Goal: Task Accomplishment & Management: Complete application form

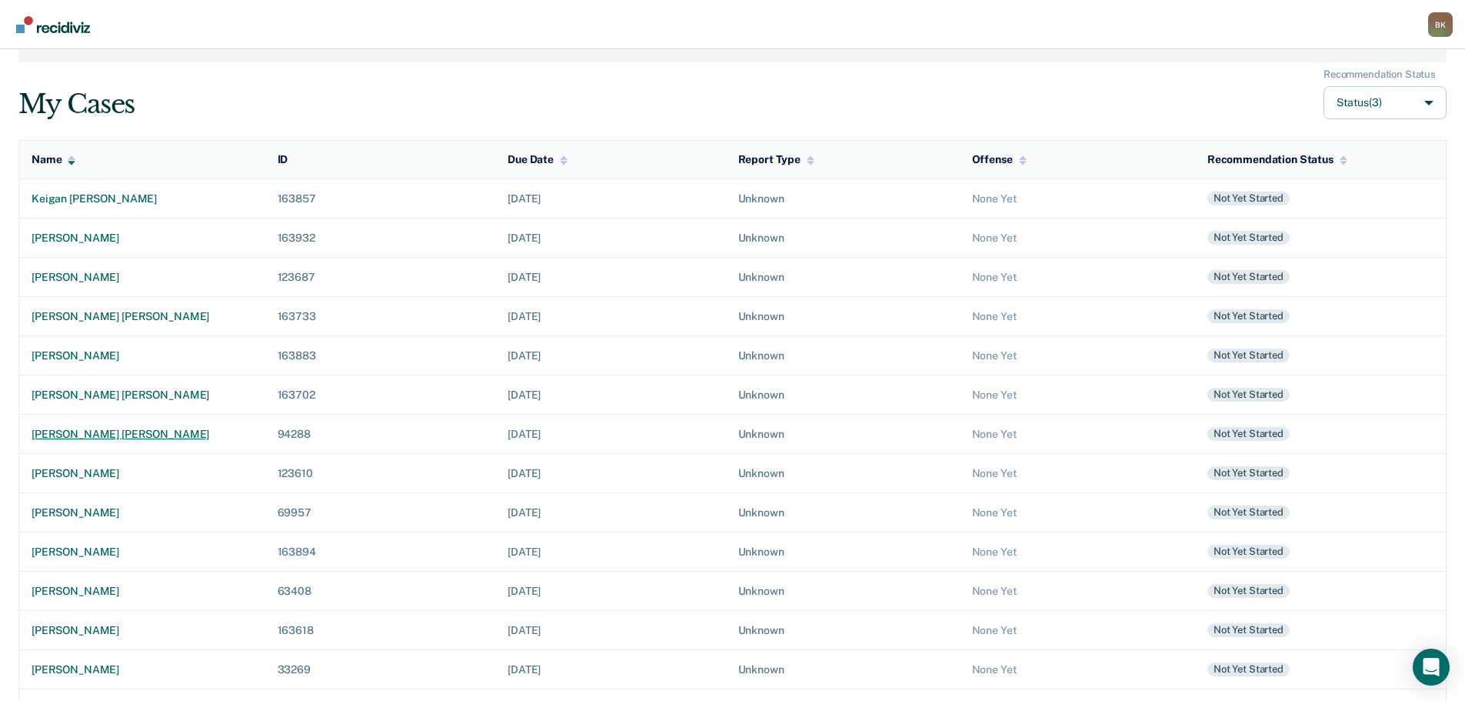
scroll to position [154, 0]
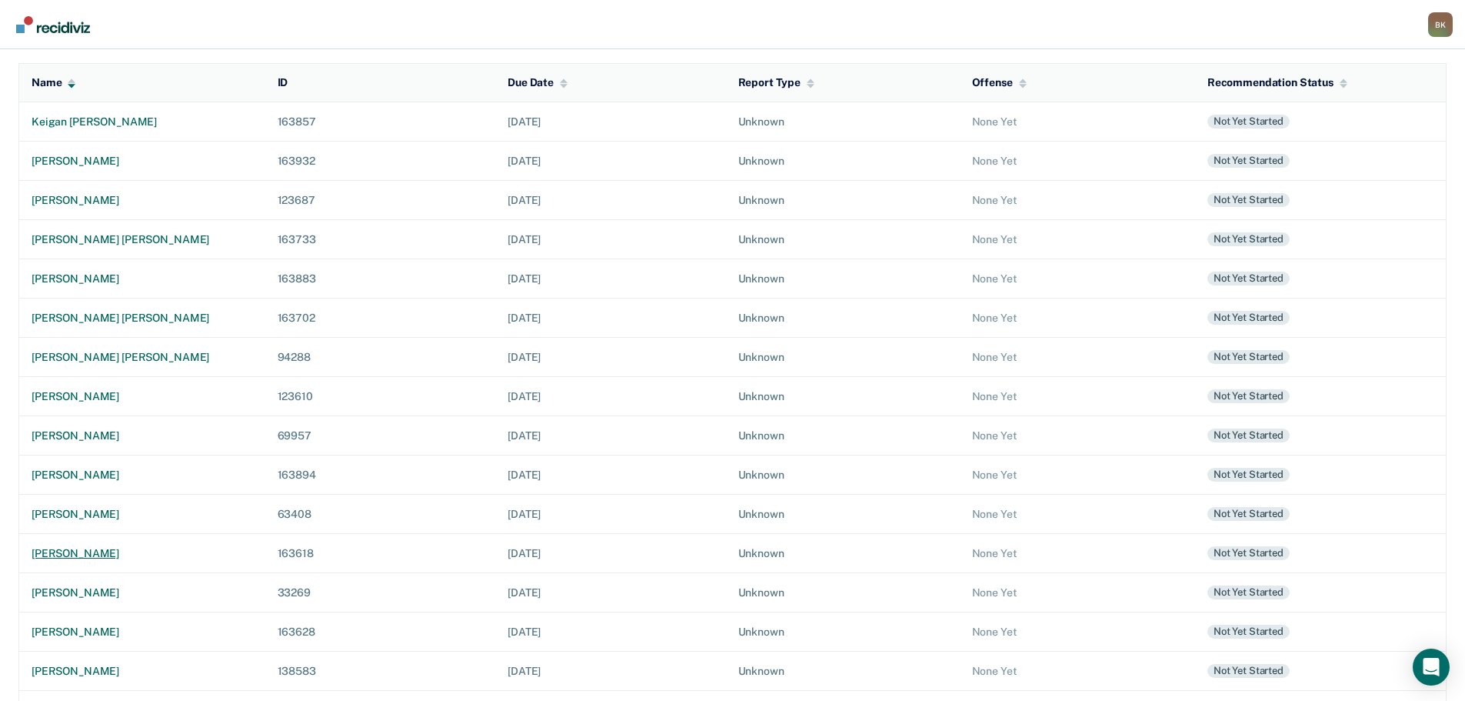
click at [83, 550] on div "[PERSON_NAME]" at bounding box center [142, 553] width 221 height 13
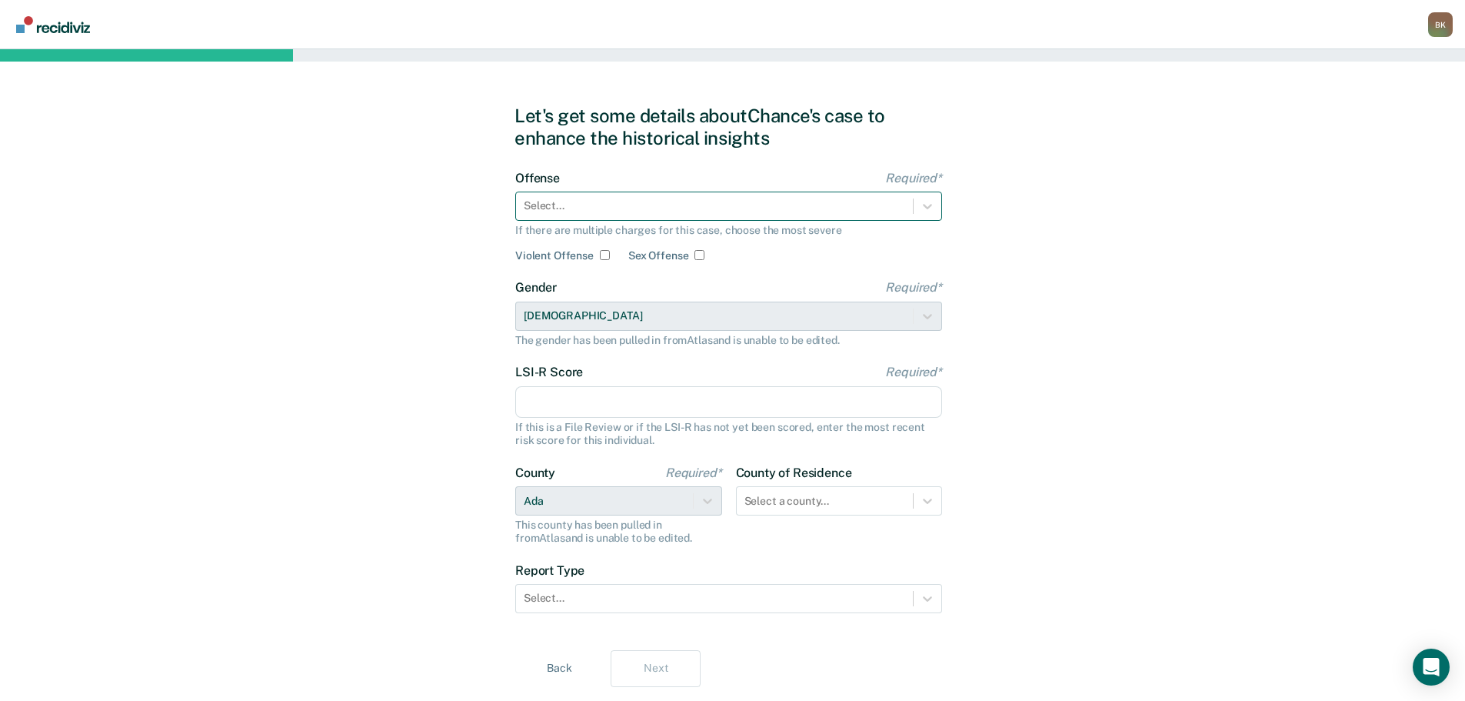
click at [664, 211] on div at bounding box center [714, 206] width 381 height 16
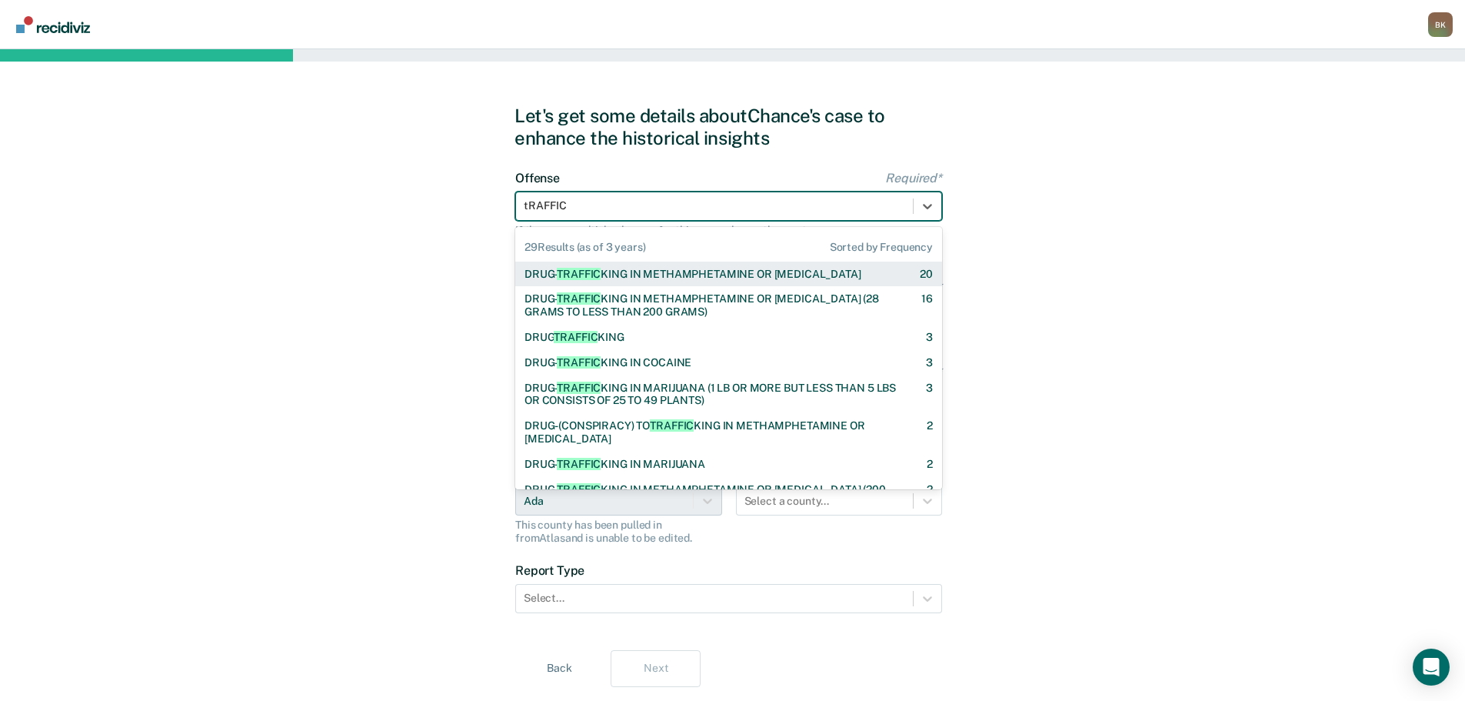
type input "tRAFFIC"
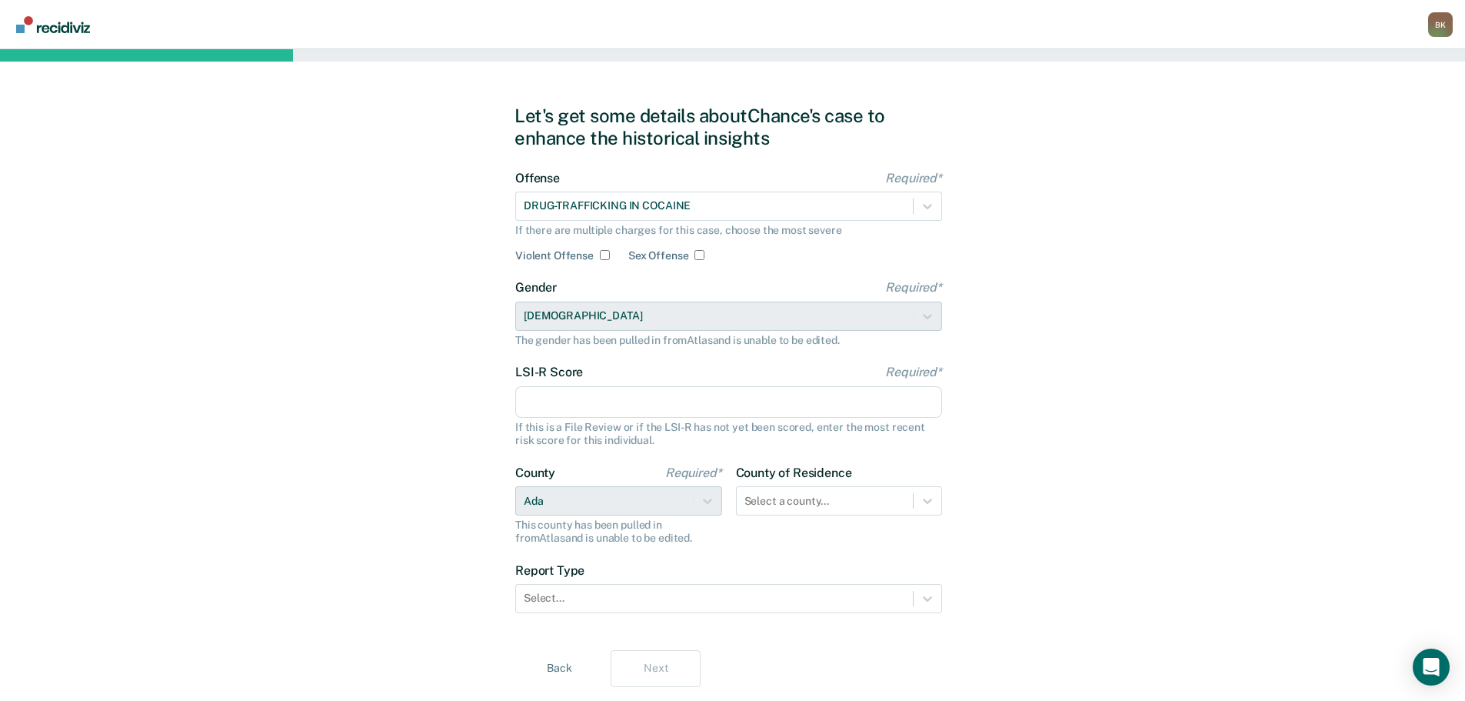
drag, startPoint x: 583, startPoint y: 394, endPoint x: 587, endPoint y: 406, distance: 12.9
click at [583, 395] on input "LSI-R Score Required*" at bounding box center [728, 402] width 427 height 32
click at [542, 400] on input "LSI-R Score Required*" at bounding box center [728, 402] width 427 height 32
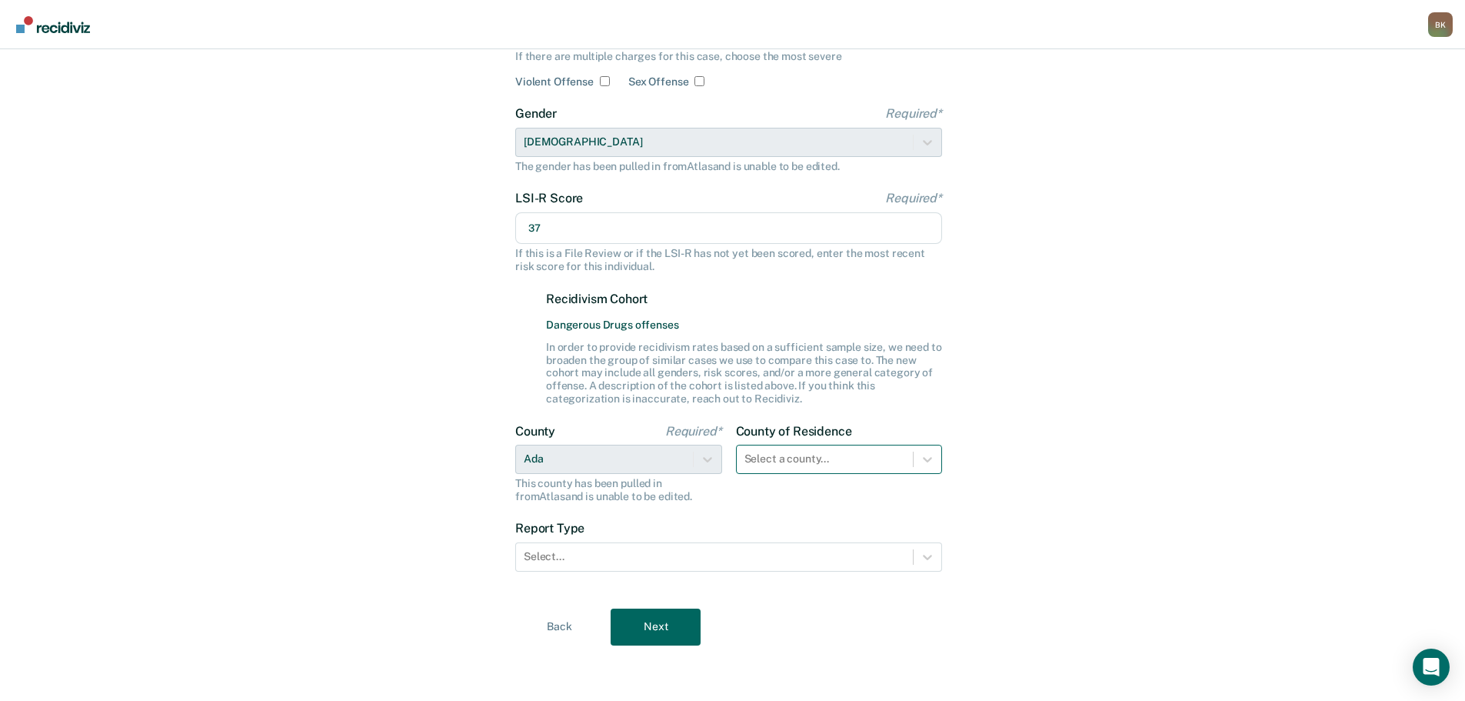
type input "37"
click at [844, 458] on div "Select a county..." at bounding box center [825, 459] width 177 height 22
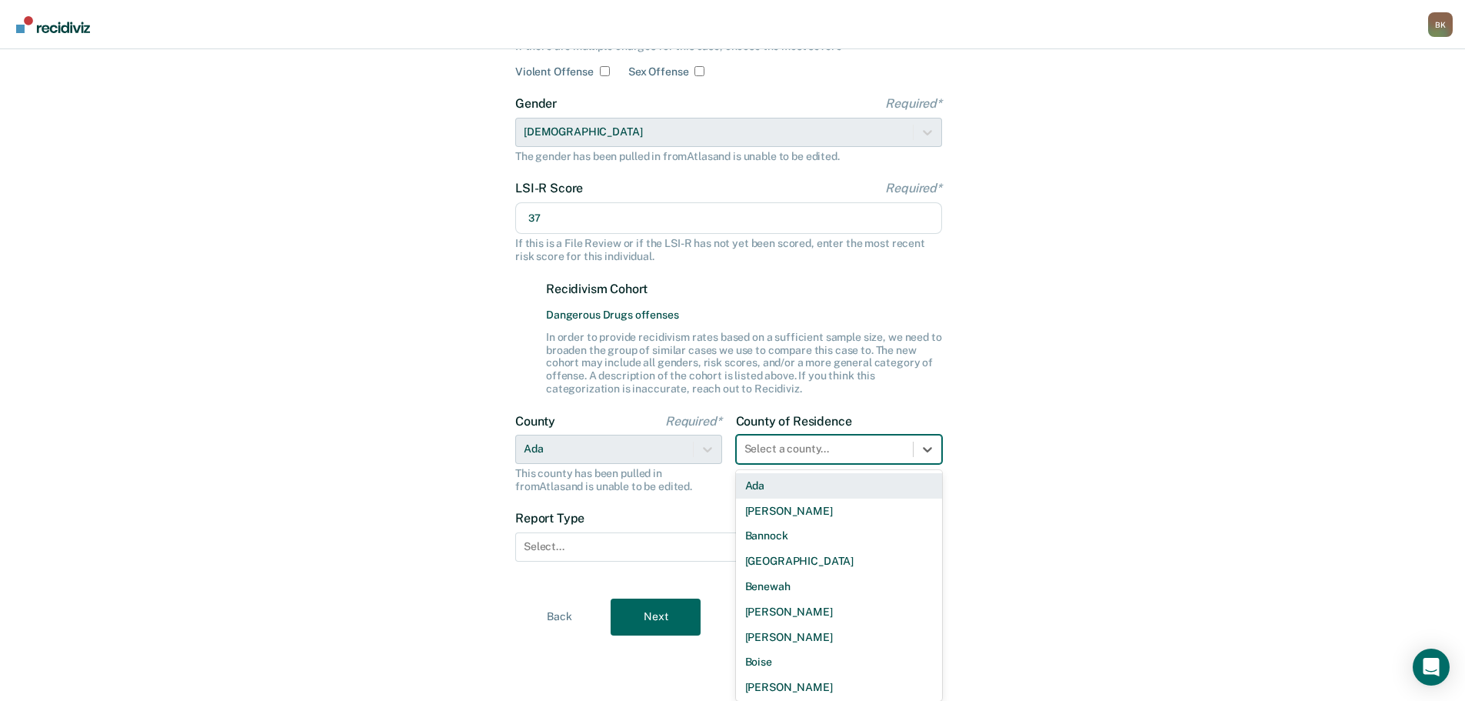
click at [795, 485] on div "Ada" at bounding box center [839, 485] width 207 height 25
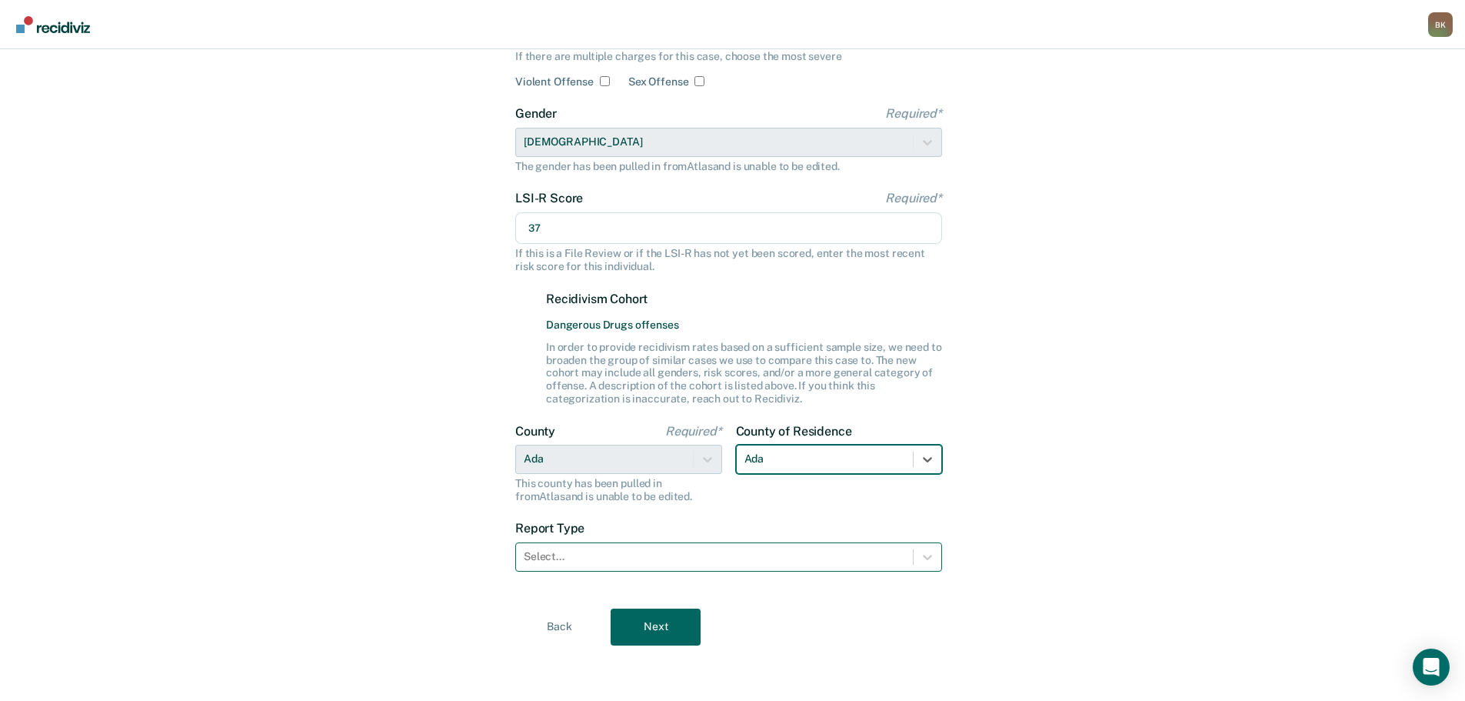
click at [708, 562] on div at bounding box center [714, 556] width 381 height 16
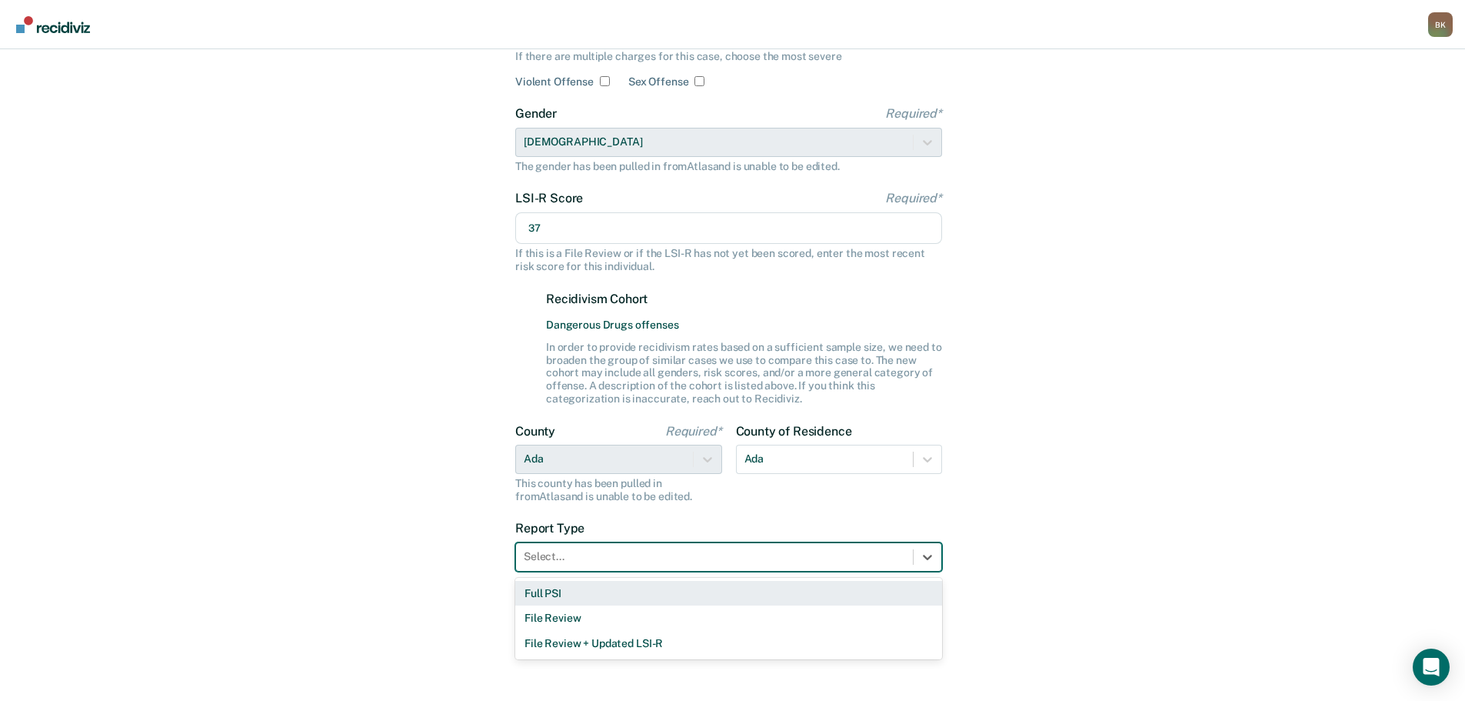
click at [632, 593] on div "Full PSI" at bounding box center [728, 593] width 427 height 25
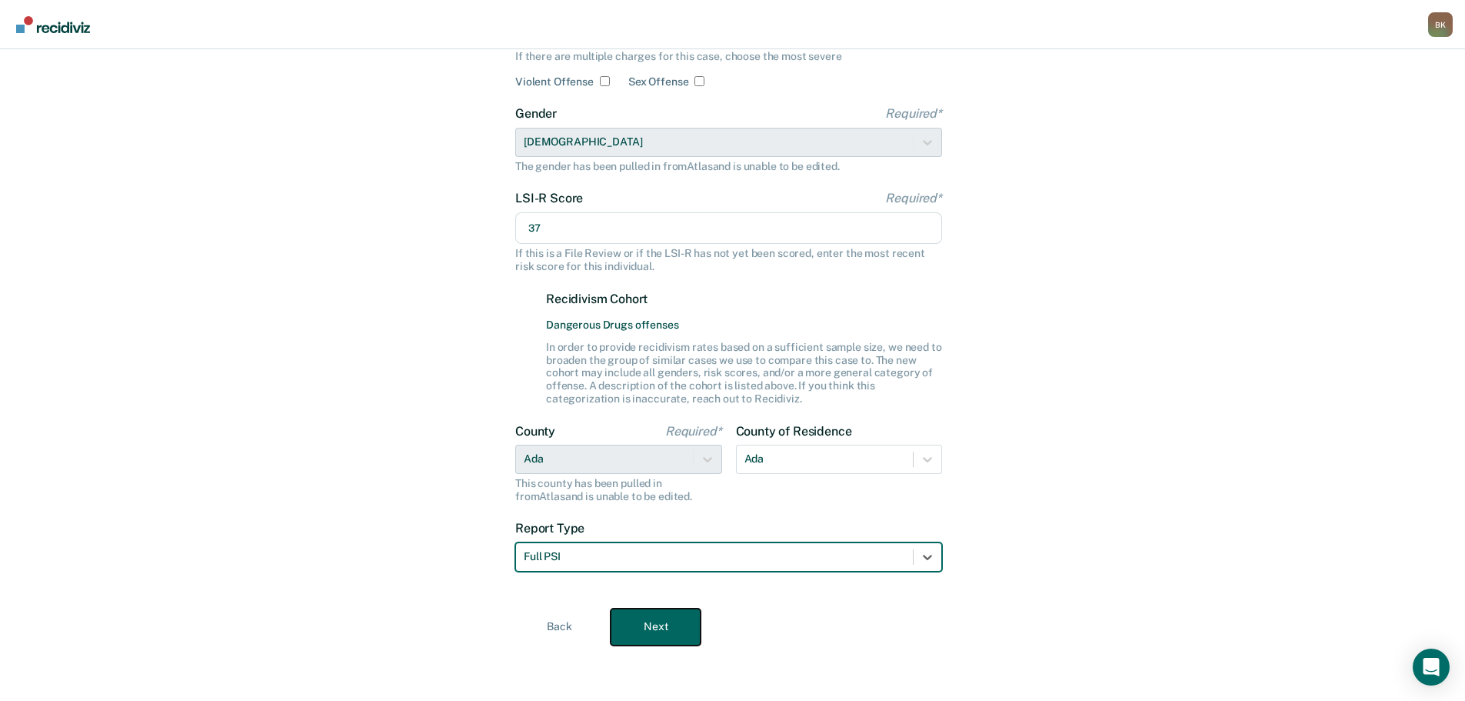
click at [661, 636] on button "Next" at bounding box center [656, 626] width 90 height 37
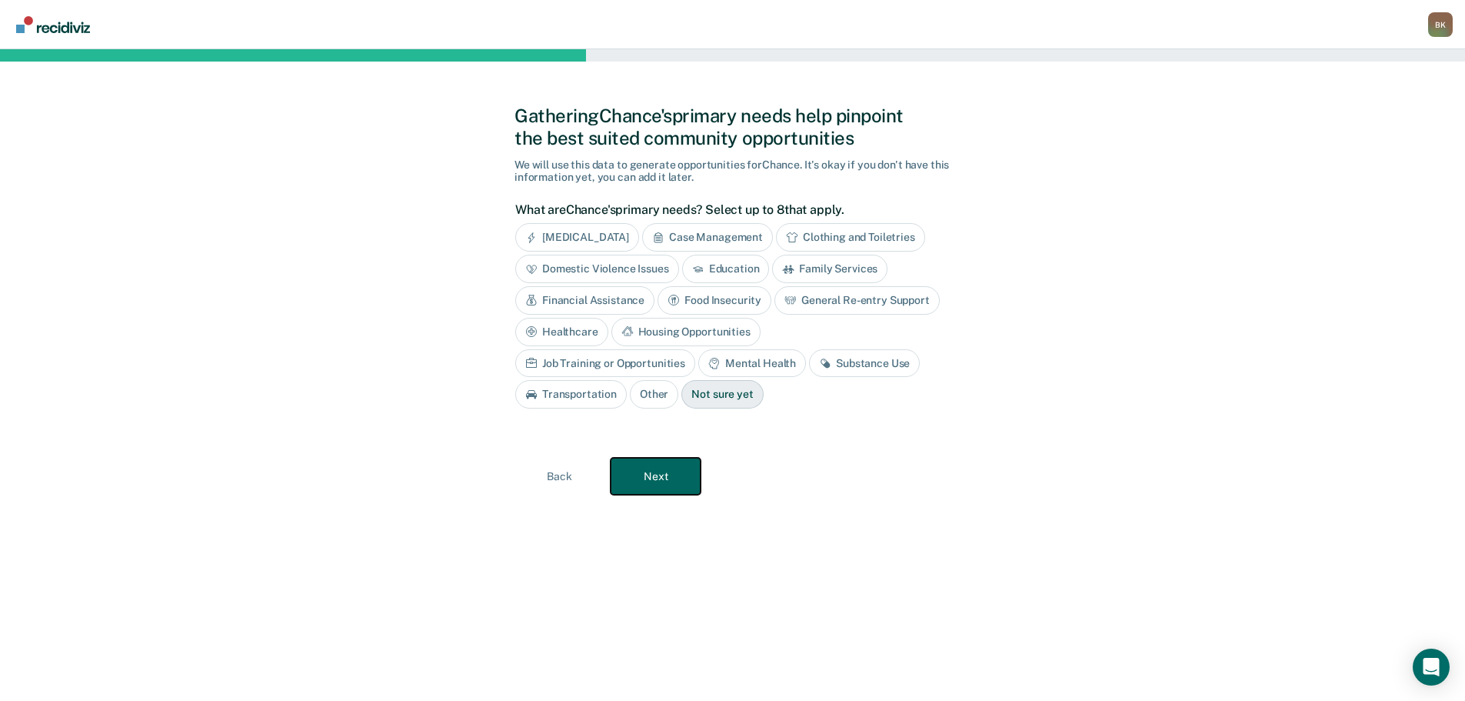
scroll to position [0, 0]
click at [815, 364] on div "Substance Use" at bounding box center [870, 363] width 111 height 28
click at [704, 368] on div "Mental Health" at bounding box center [758, 363] width 108 height 28
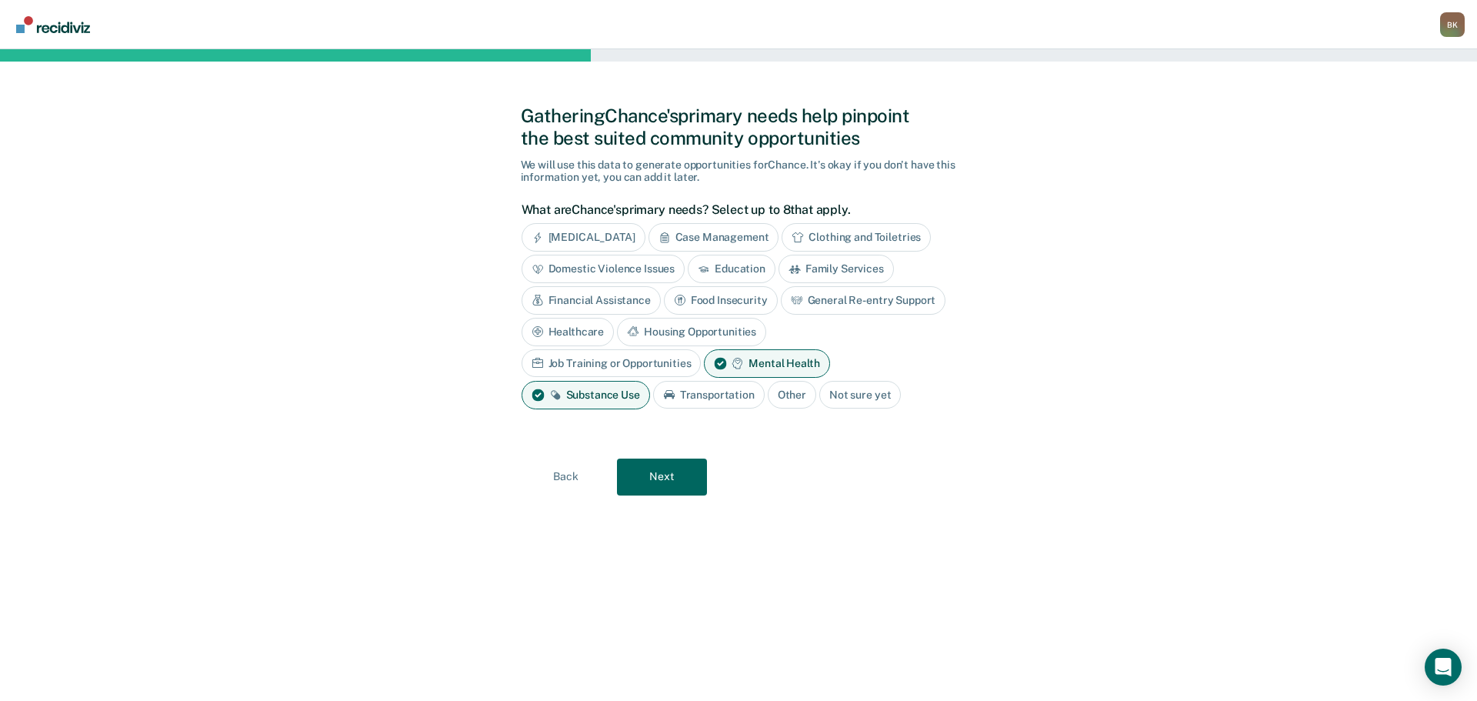
click at [701, 349] on div "Job Training or Opportunities" at bounding box center [611, 363] width 180 height 28
click at [729, 268] on div "Education" at bounding box center [732, 269] width 88 height 28
click at [681, 333] on div "Housing Opportunities" at bounding box center [691, 332] width 149 height 28
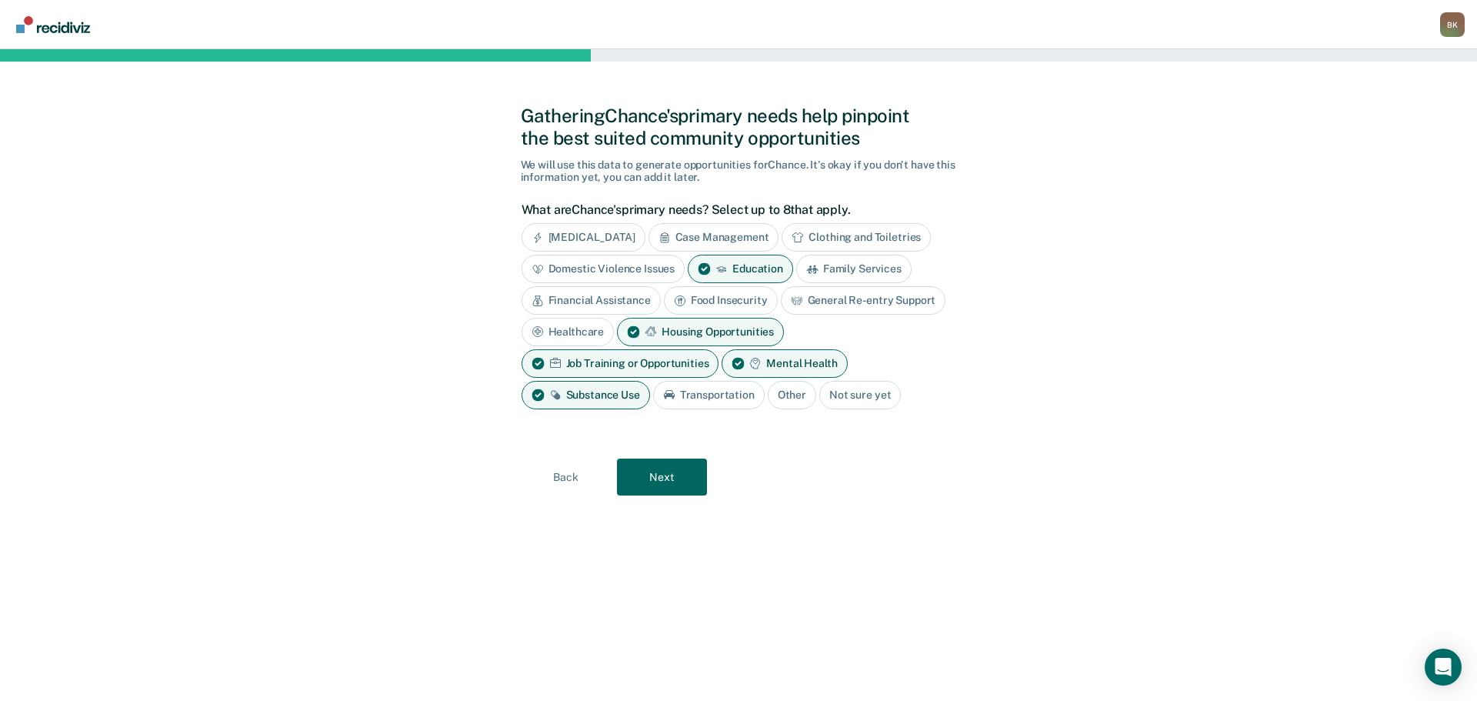
click at [605, 302] on div "Financial Assistance" at bounding box center [590, 300] width 139 height 28
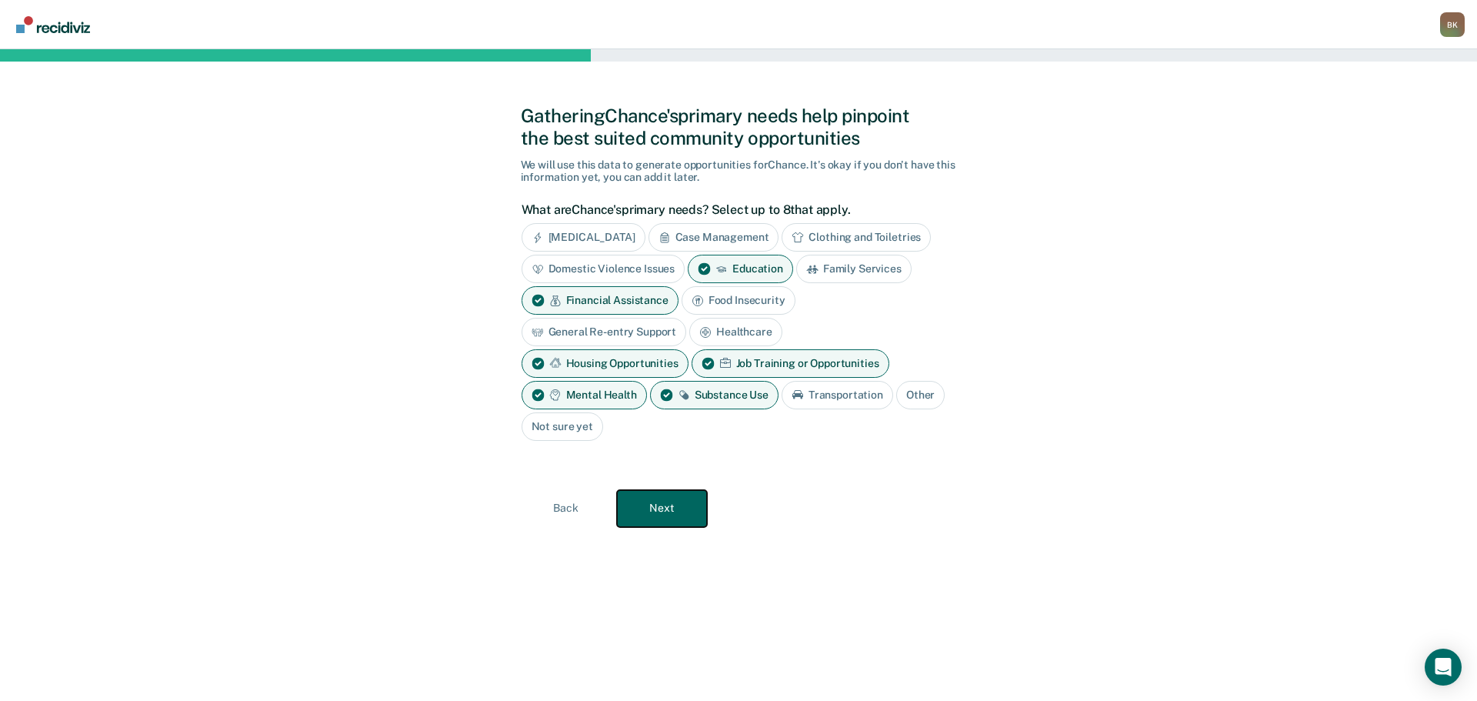
click at [655, 512] on button "Next" at bounding box center [662, 508] width 90 height 37
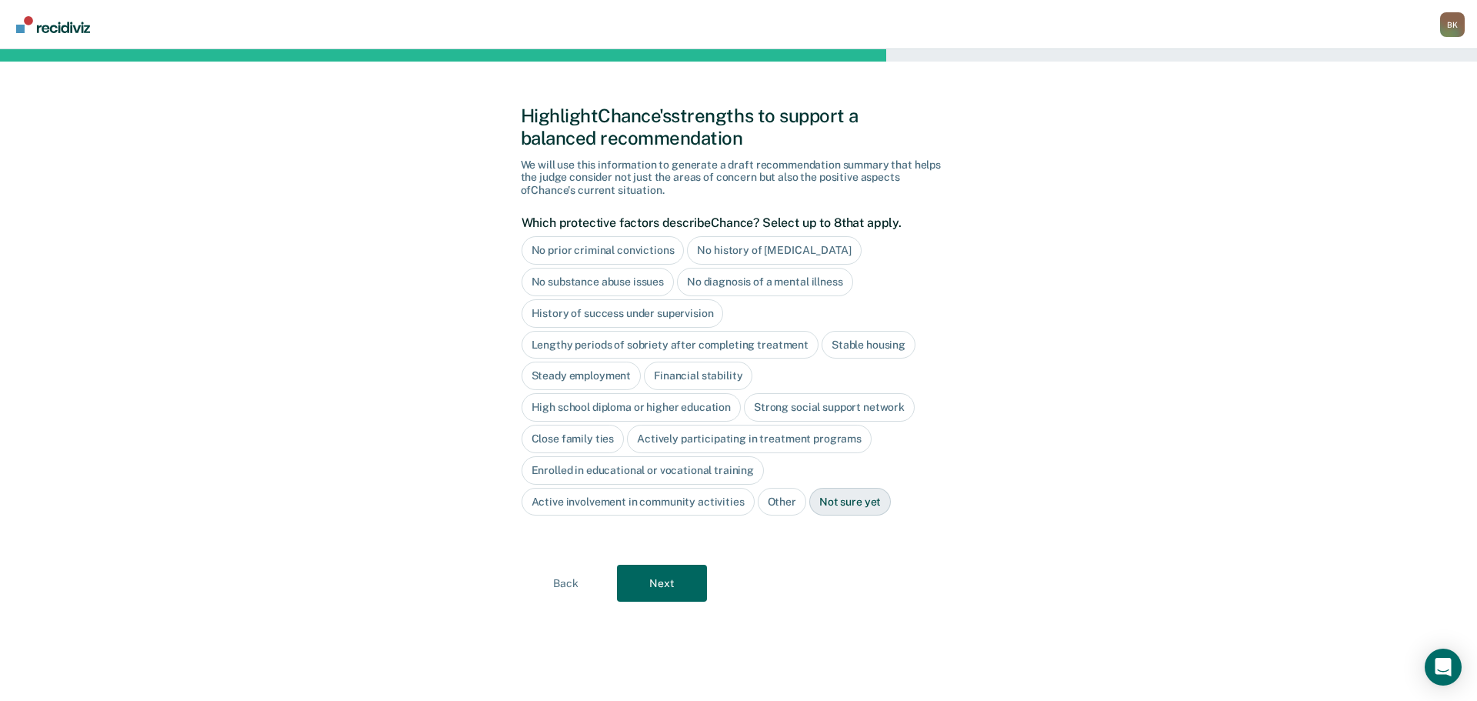
click at [718, 248] on div "No history of [MEDICAL_DATA]" at bounding box center [774, 250] width 174 height 28
click at [775, 285] on div "No diagnosis of a mental illness" at bounding box center [765, 282] width 176 height 28
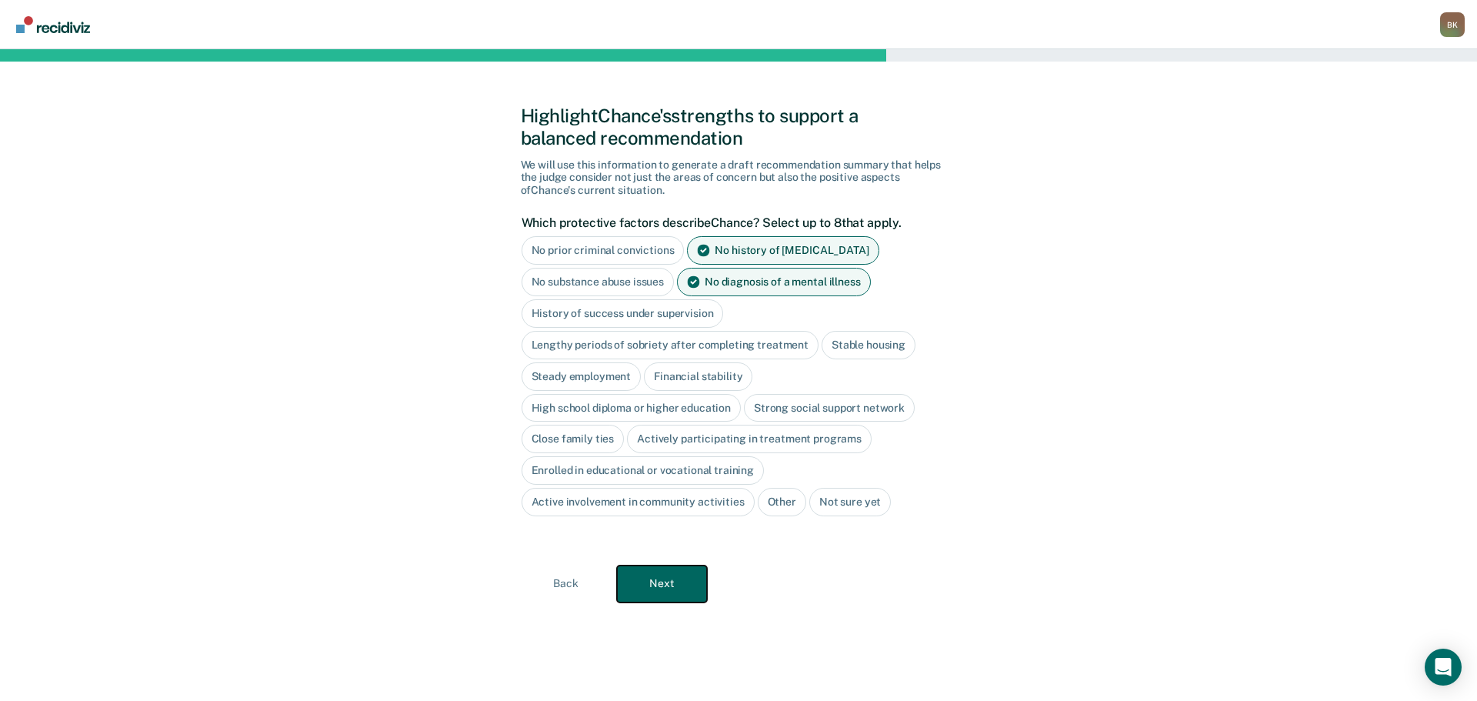
click at [639, 578] on button "Next" at bounding box center [662, 583] width 90 height 37
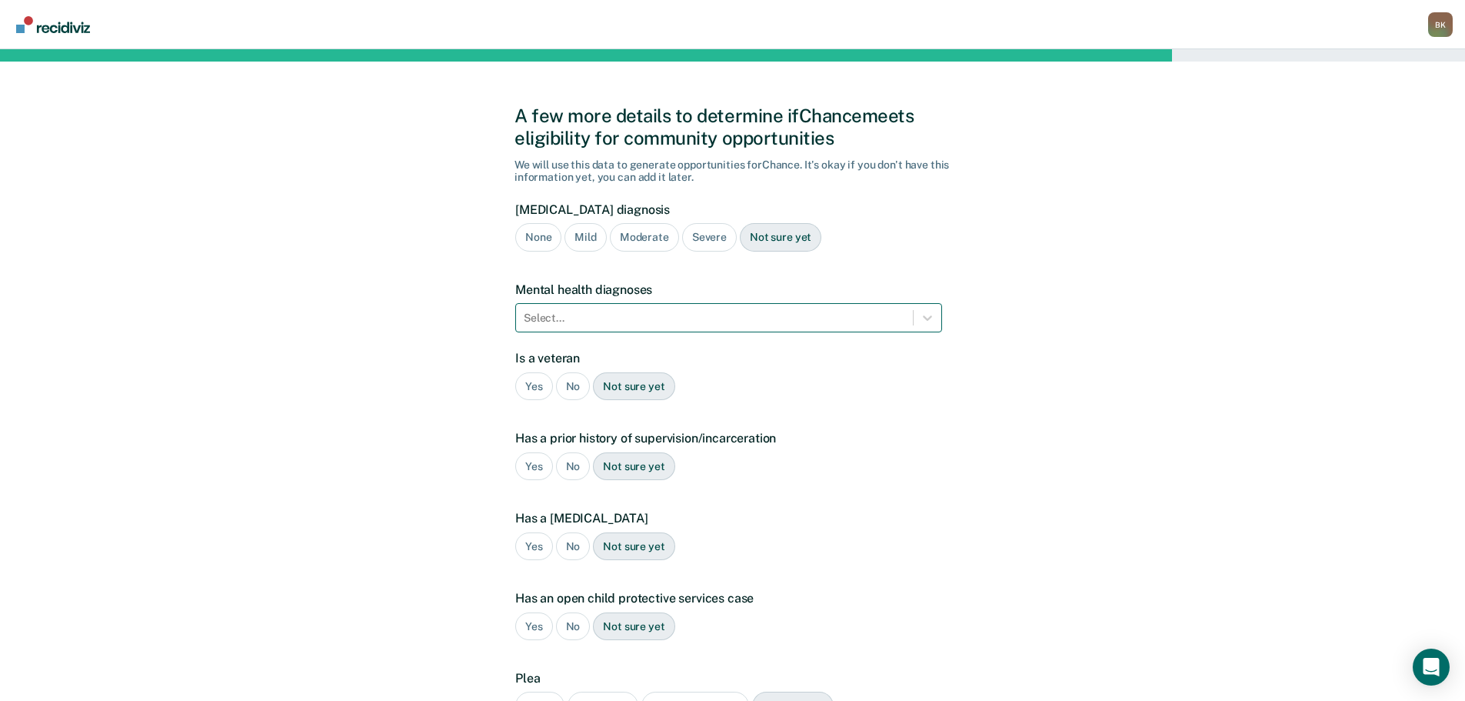
click at [653, 325] on div at bounding box center [714, 318] width 381 height 16
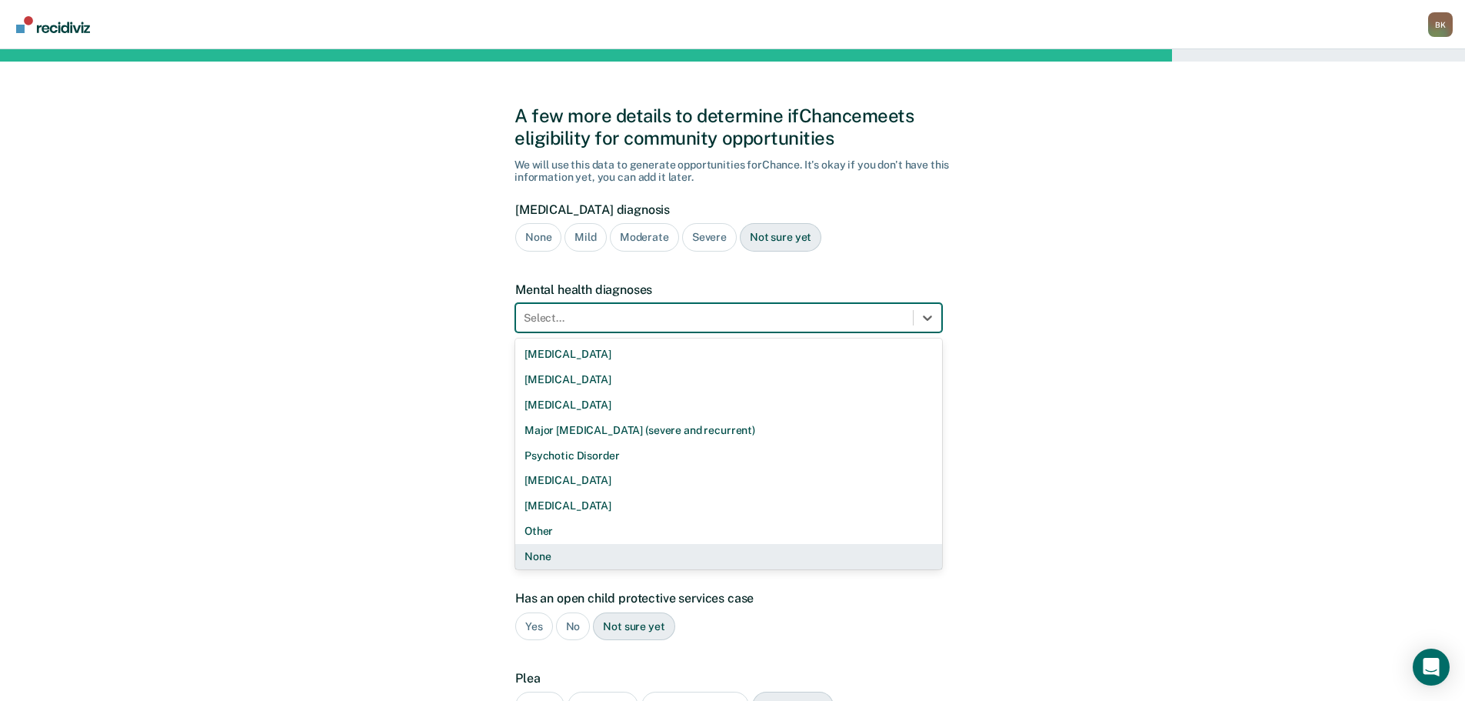
click at [563, 553] on div "None" at bounding box center [728, 556] width 427 height 25
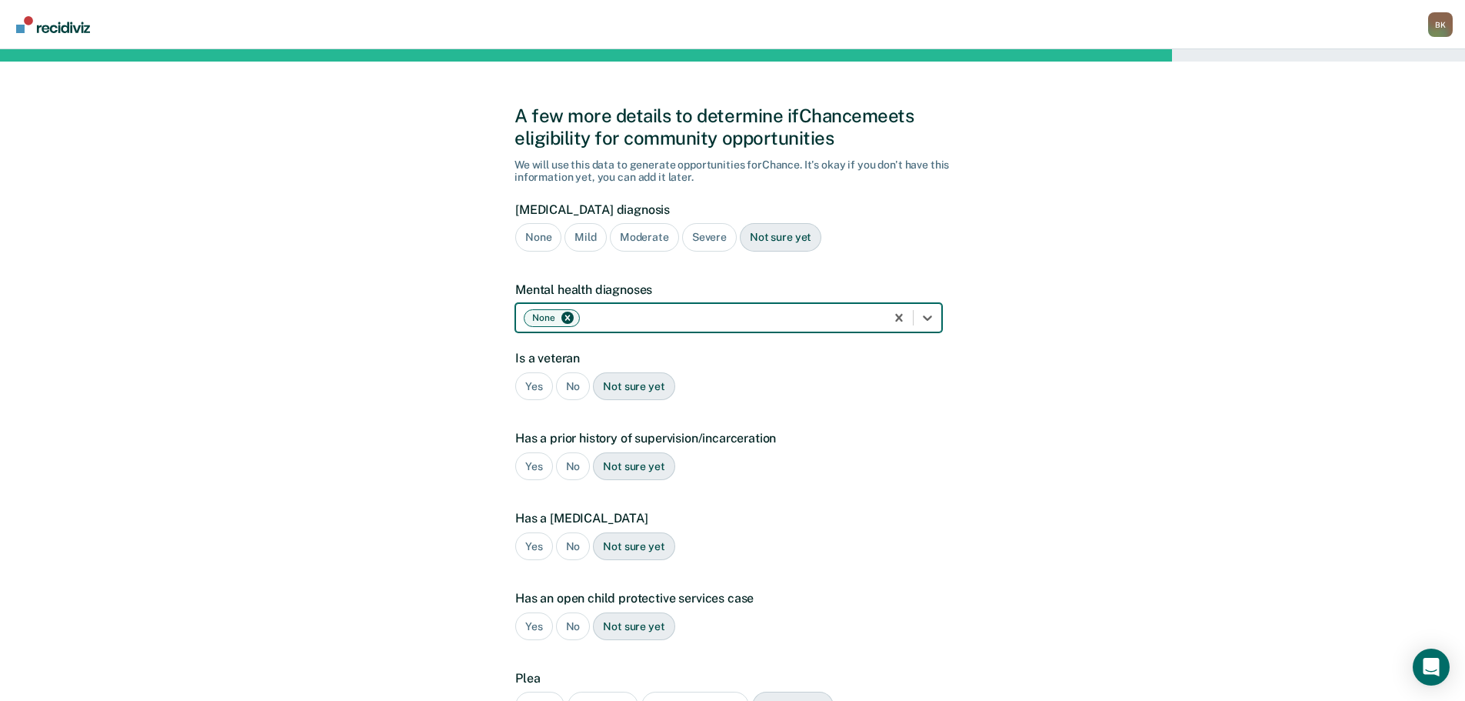
click at [572, 383] on div "No" at bounding box center [573, 386] width 35 height 28
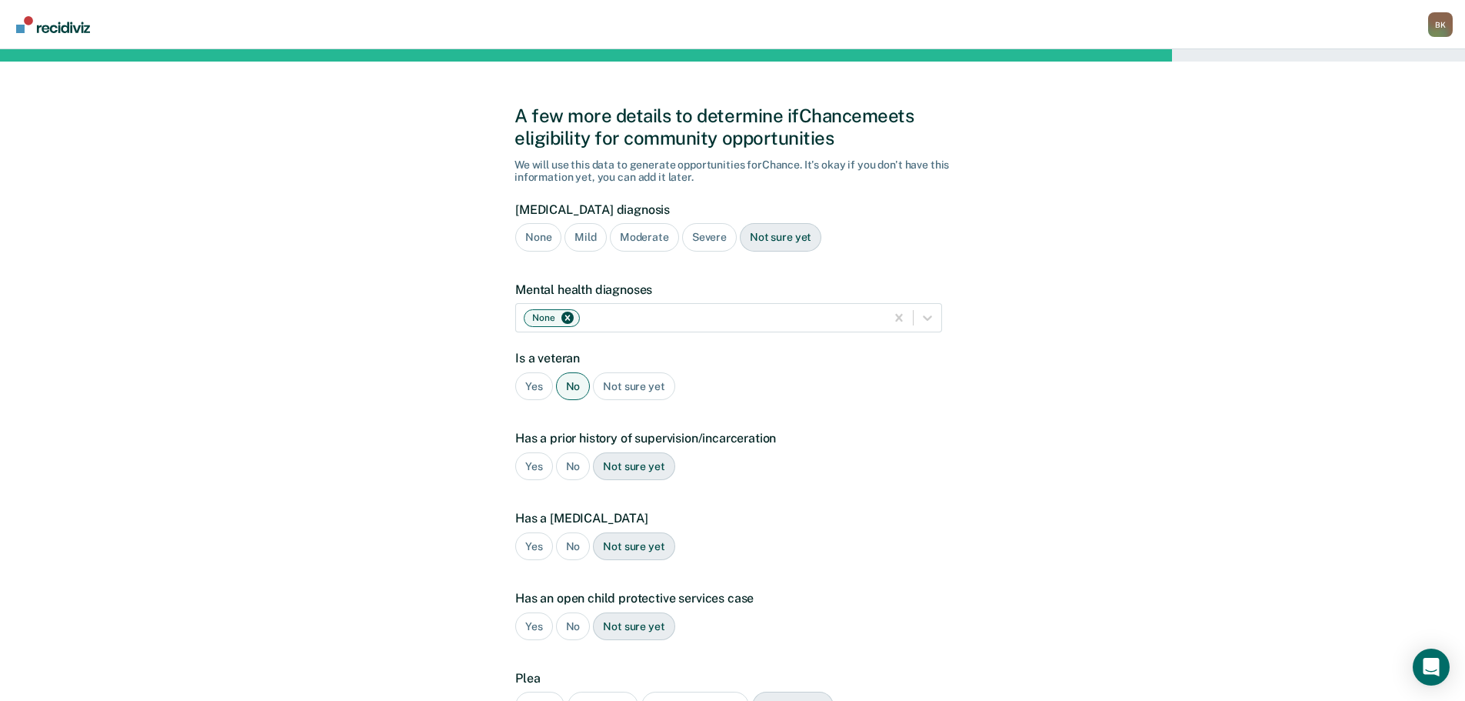
click at [531, 467] on div "Yes" at bounding box center [534, 466] width 38 height 28
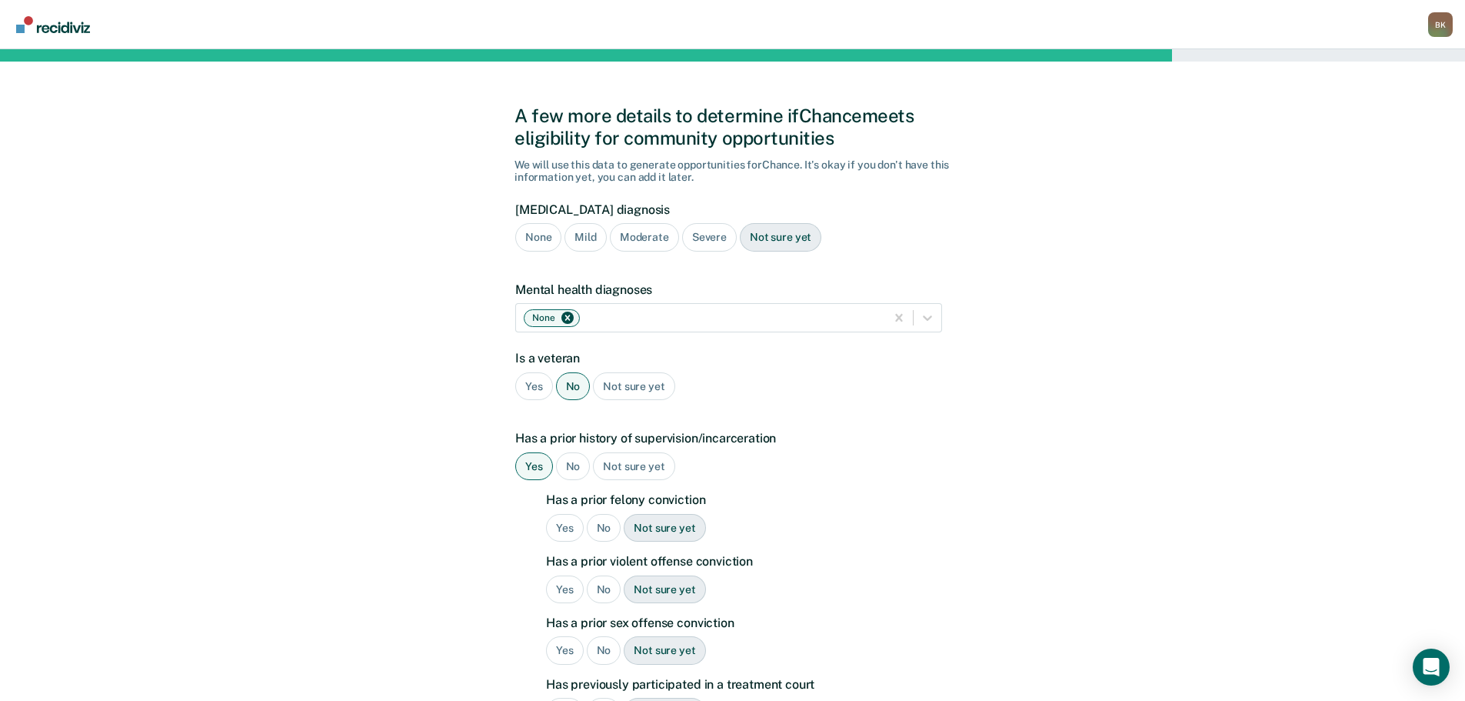
click at [601, 522] on div "No" at bounding box center [604, 528] width 35 height 28
click at [603, 588] on div "No" at bounding box center [604, 589] width 35 height 28
click at [609, 652] on div "No" at bounding box center [604, 650] width 35 height 28
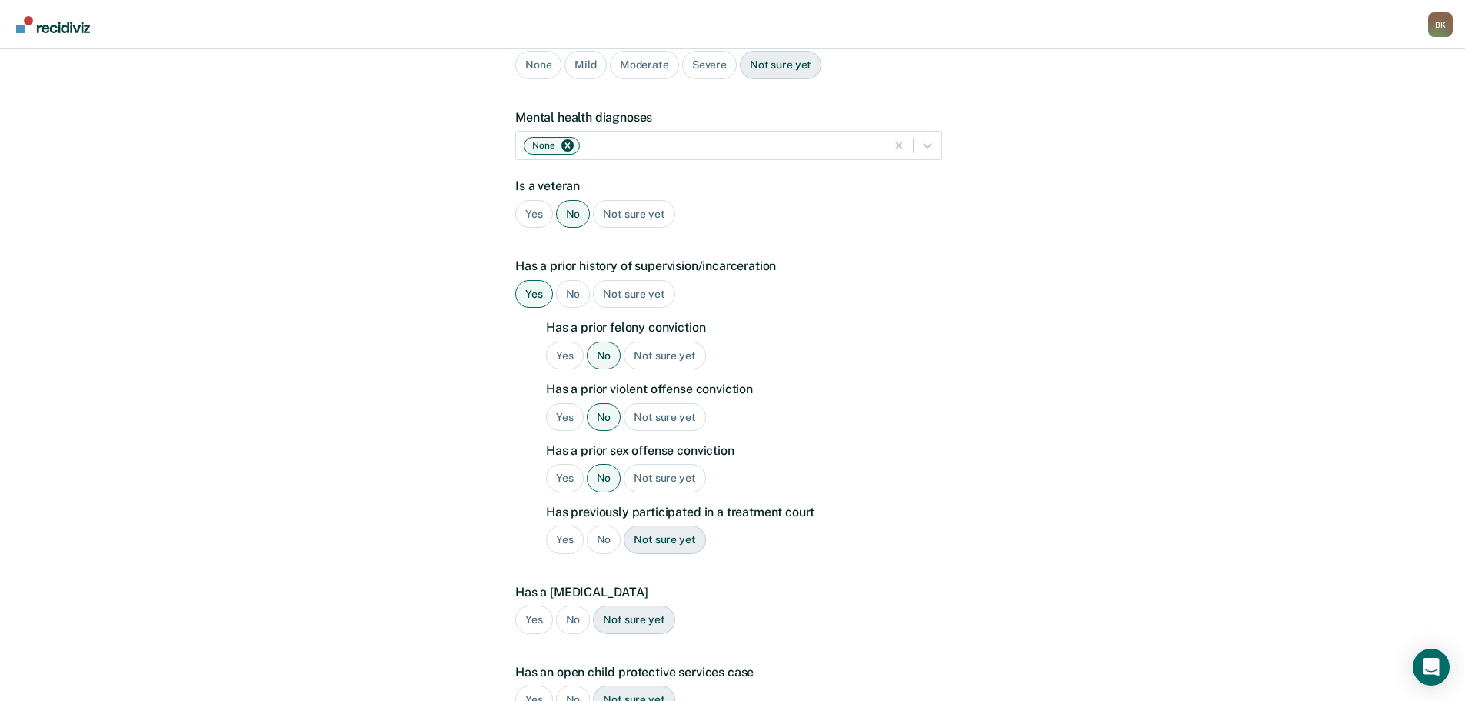
scroll to position [231, 0]
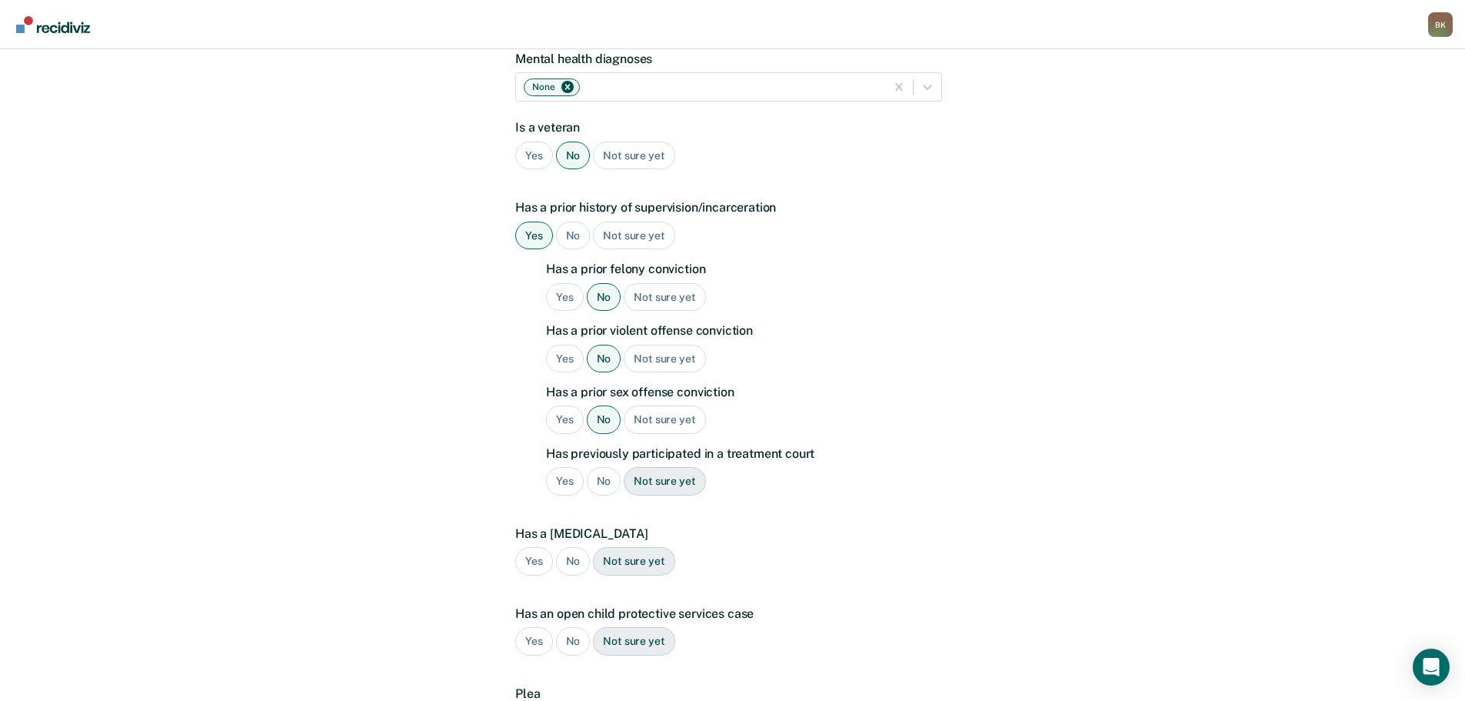
click at [603, 474] on div "No" at bounding box center [604, 481] width 35 height 28
click at [580, 564] on div "No" at bounding box center [573, 561] width 35 height 28
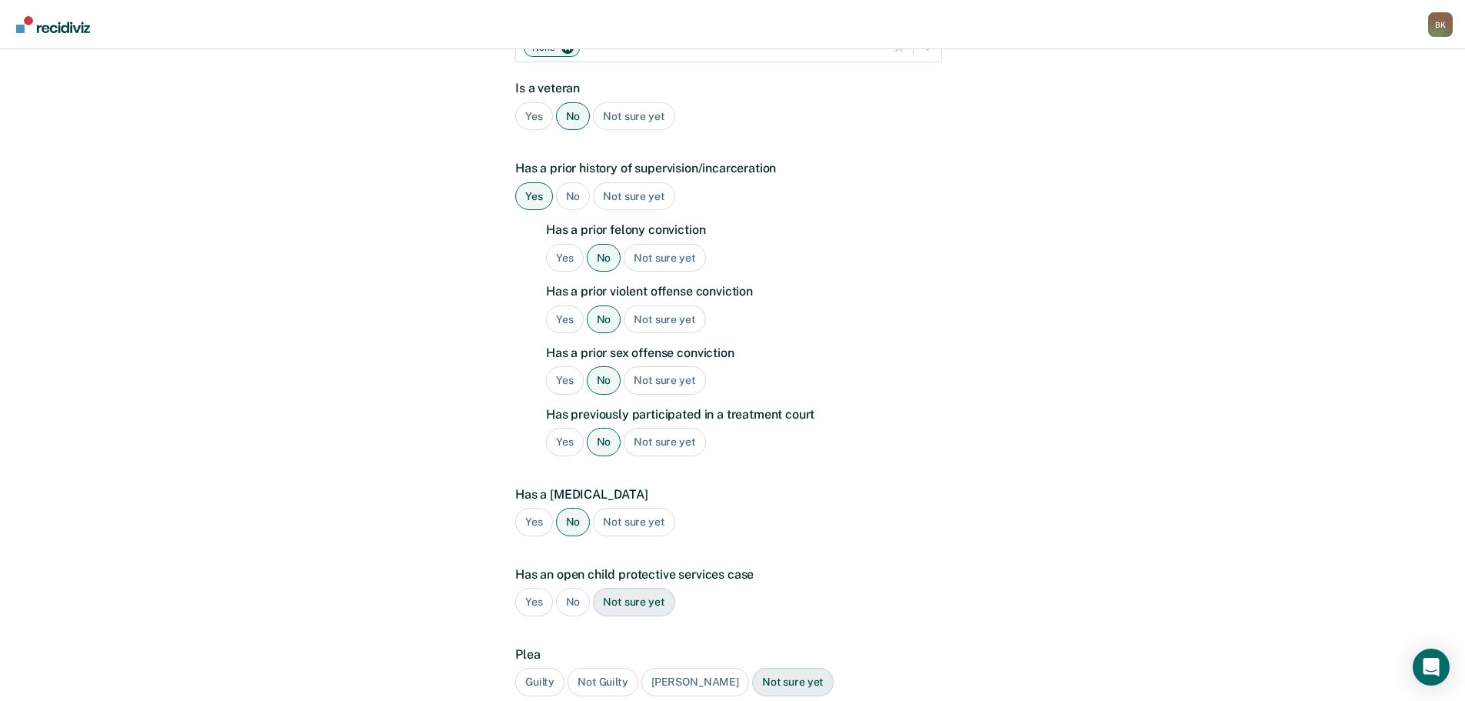
scroll to position [308, 0]
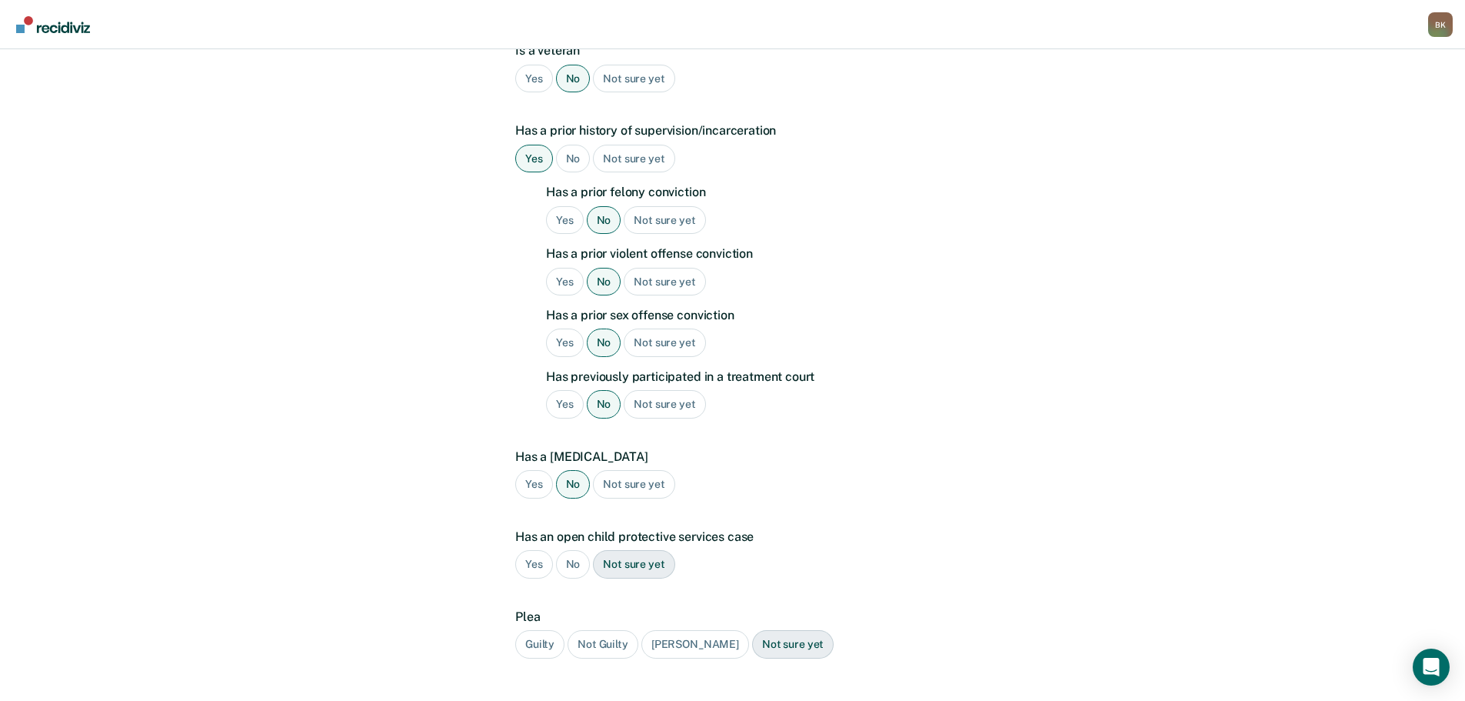
click at [573, 565] on div "No" at bounding box center [573, 564] width 35 height 28
click at [539, 648] on div "Guilty" at bounding box center [539, 644] width 49 height 28
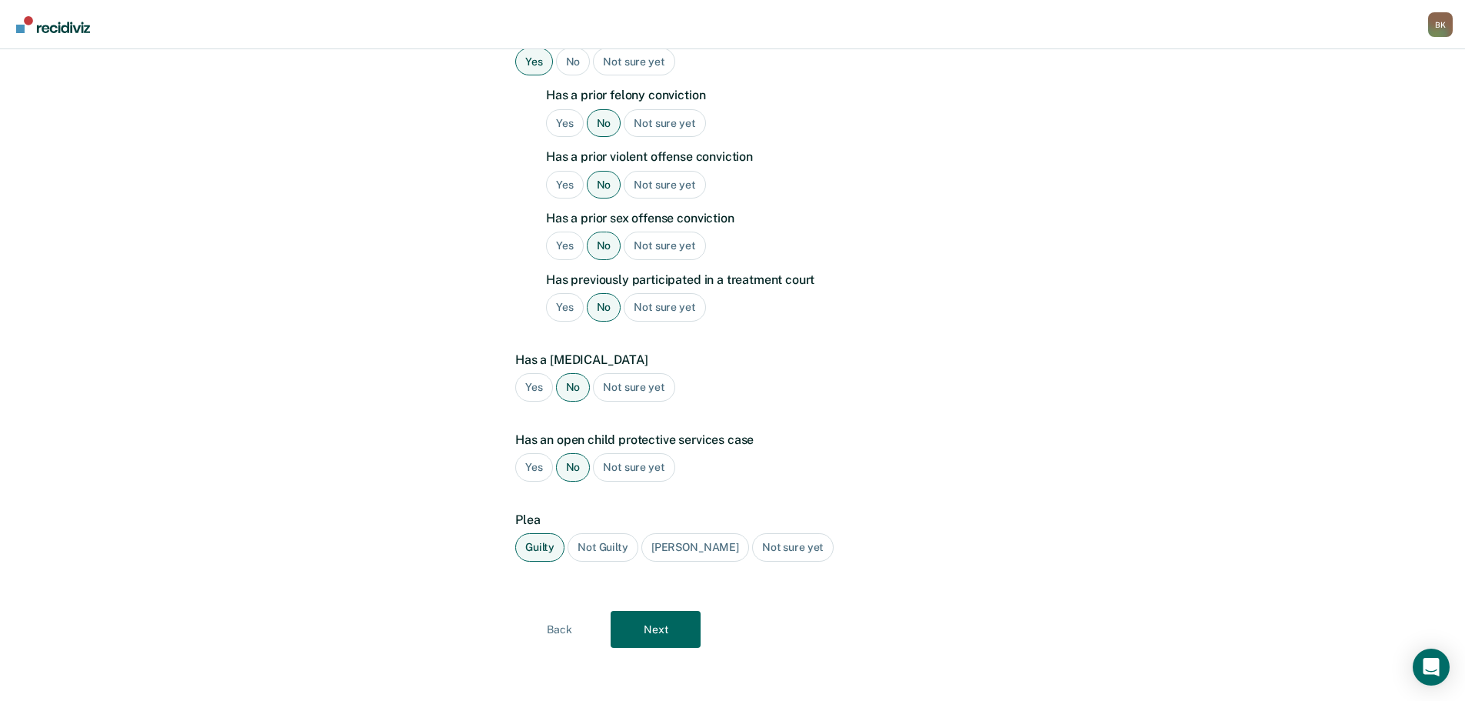
scroll to position [407, 0]
click at [656, 628] on button "Next" at bounding box center [656, 626] width 90 height 37
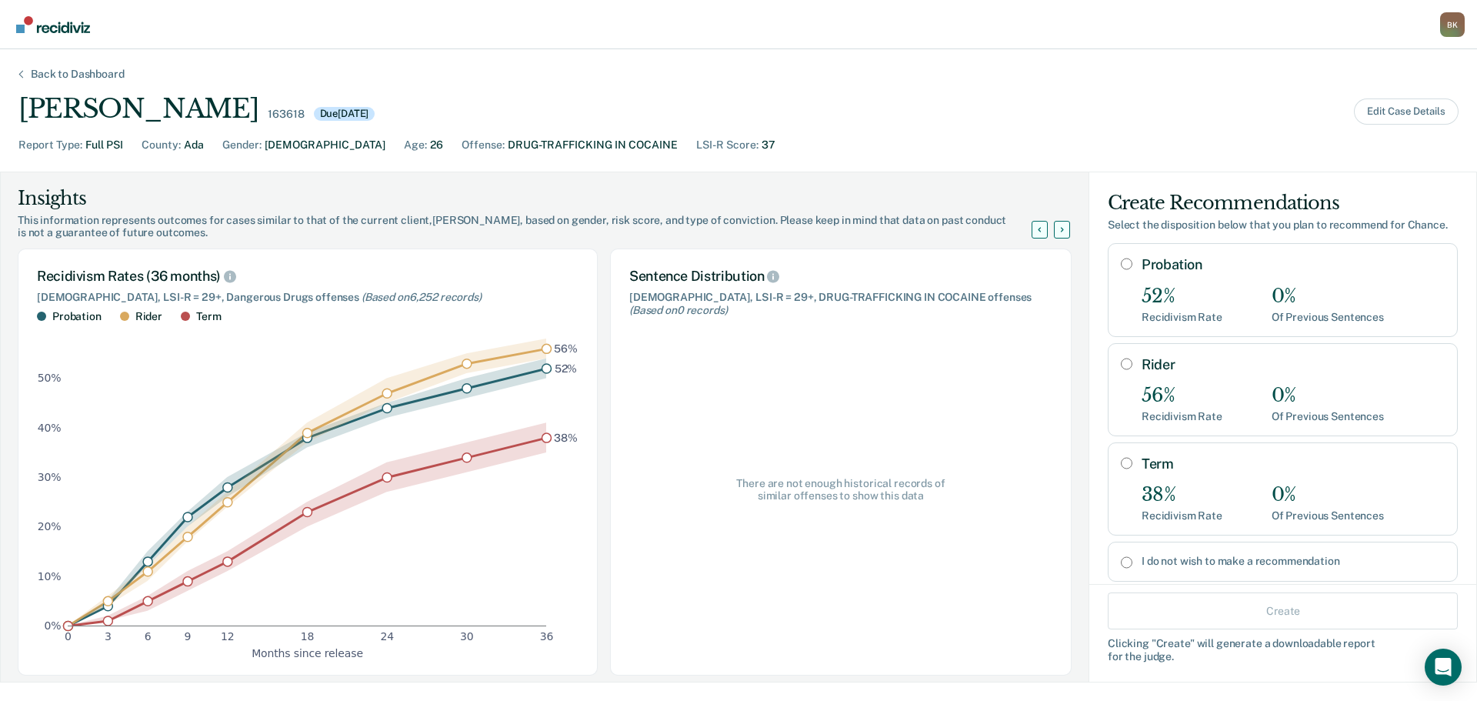
click at [1121, 558] on input "I do not wish to make a recommendation" at bounding box center [1127, 562] width 12 height 12
radio input "true"
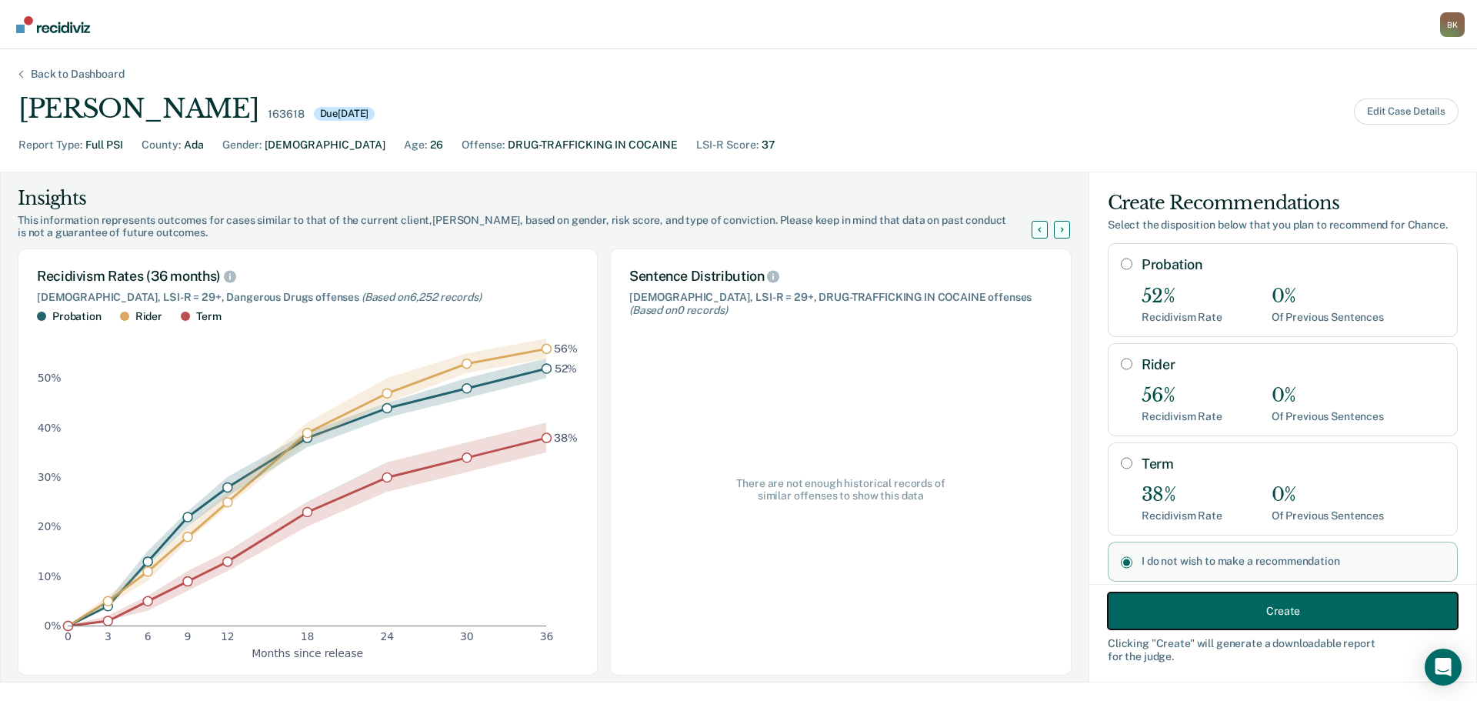
click at [1225, 604] on button "Create" at bounding box center [1282, 610] width 350 height 37
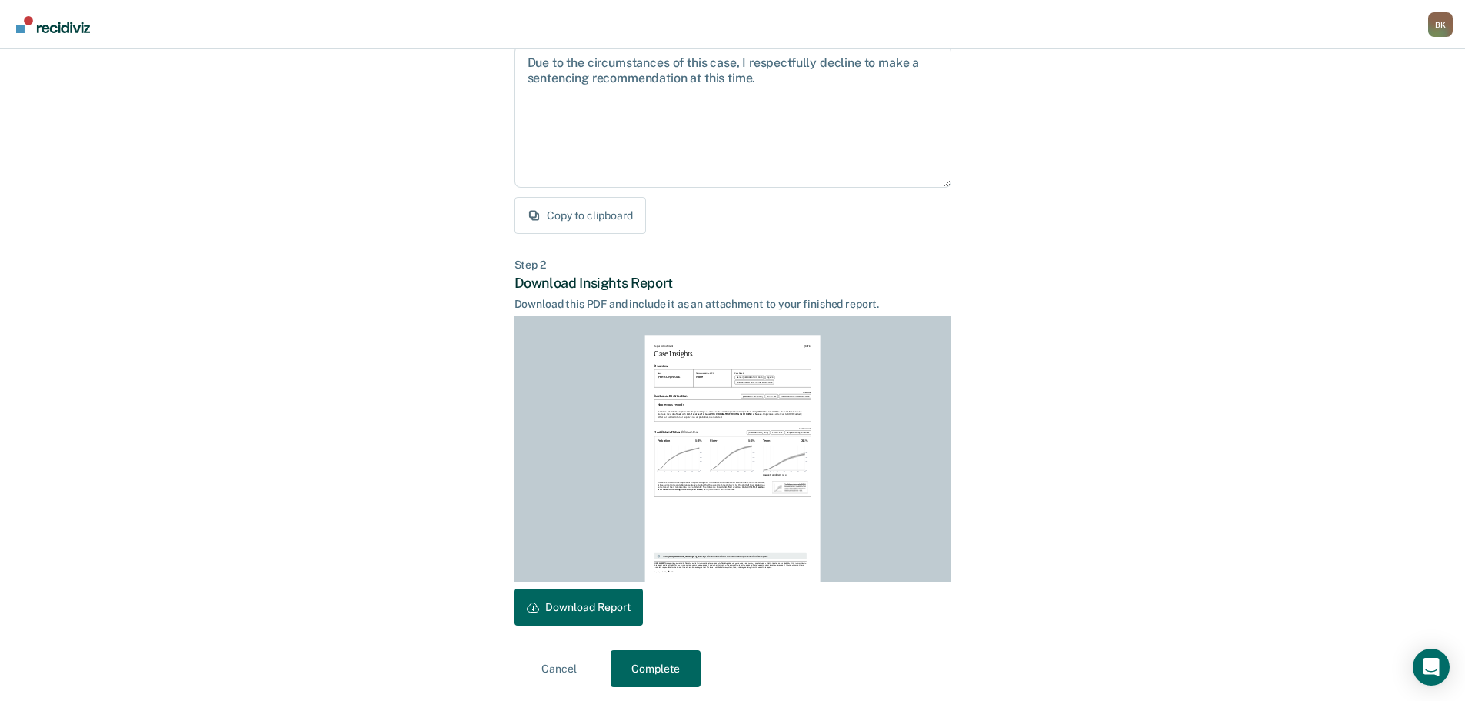
scroll to position [176, 0]
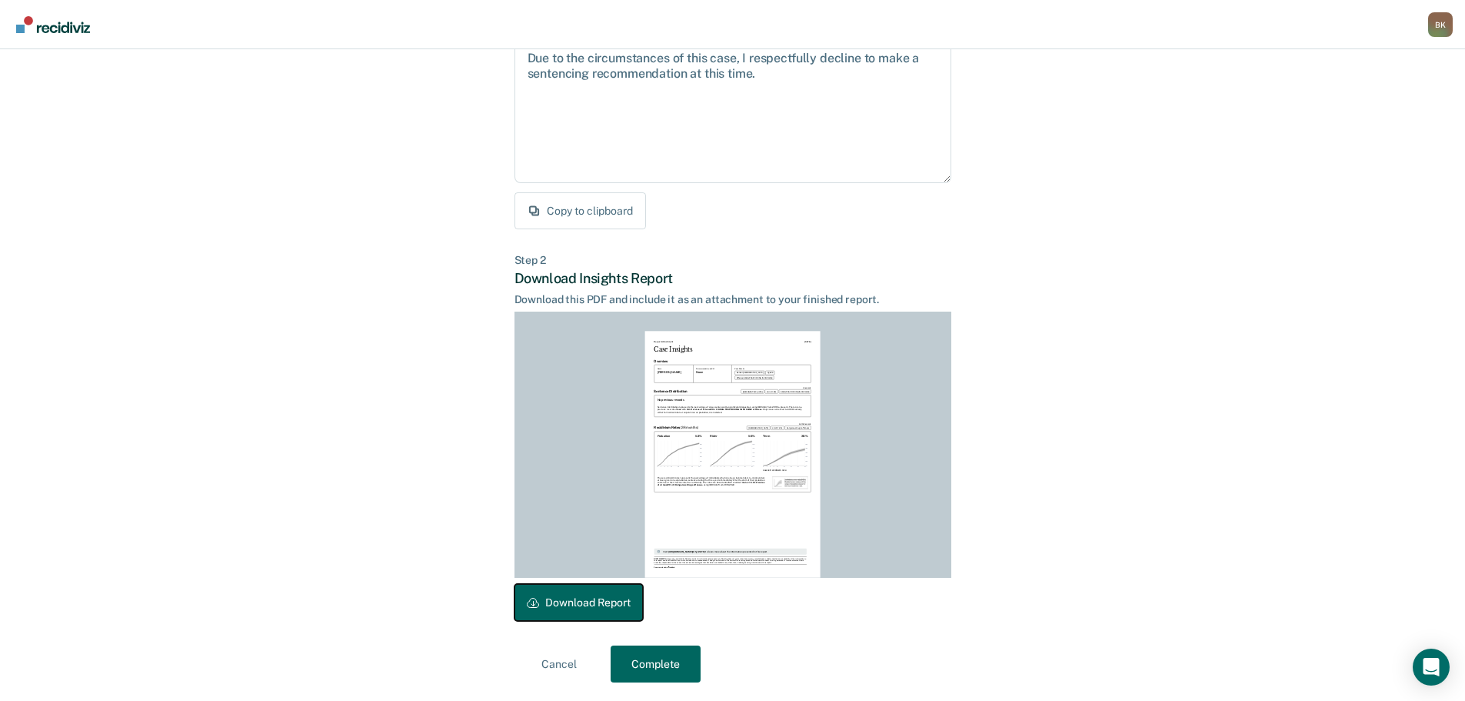
click at [574, 604] on button "Download Report" at bounding box center [578, 602] width 128 height 37
click at [647, 662] on button "Complete" at bounding box center [656, 663] width 90 height 37
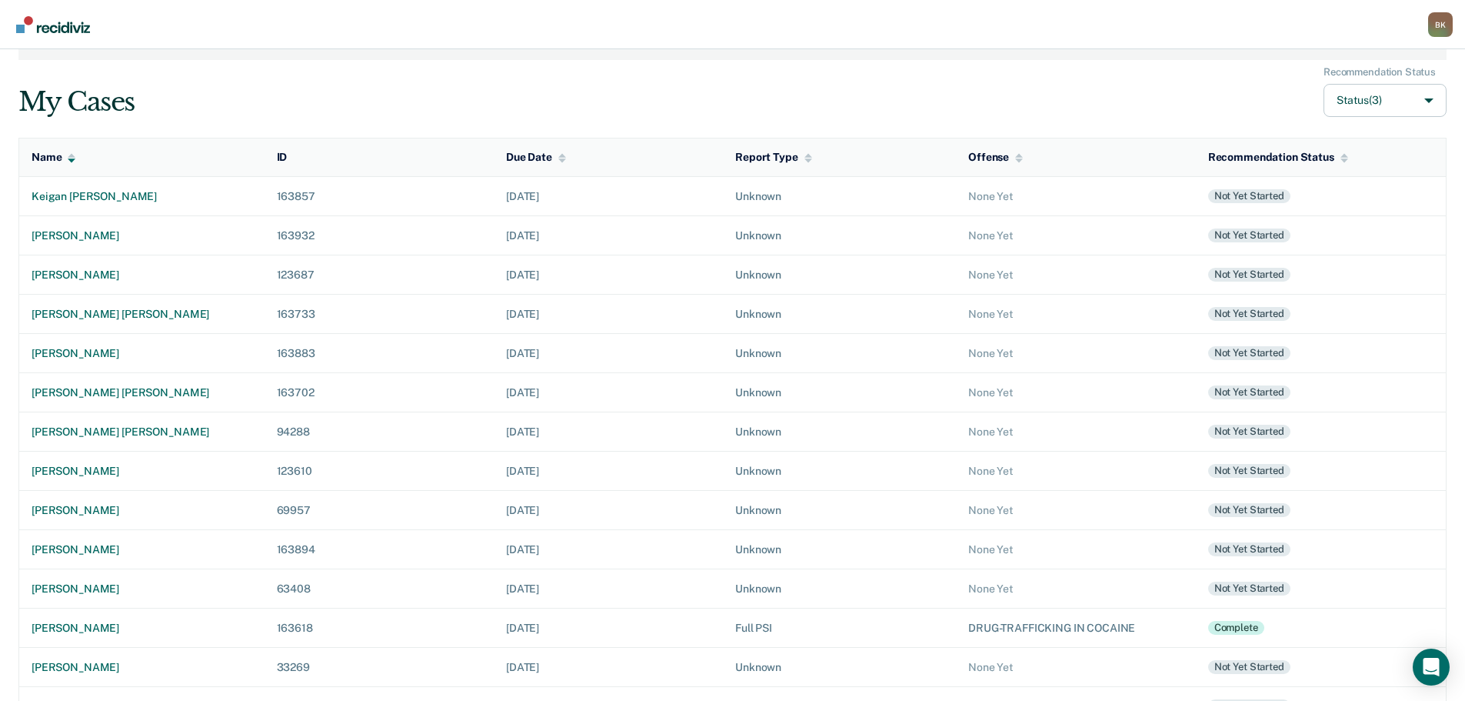
scroll to position [195, 0]
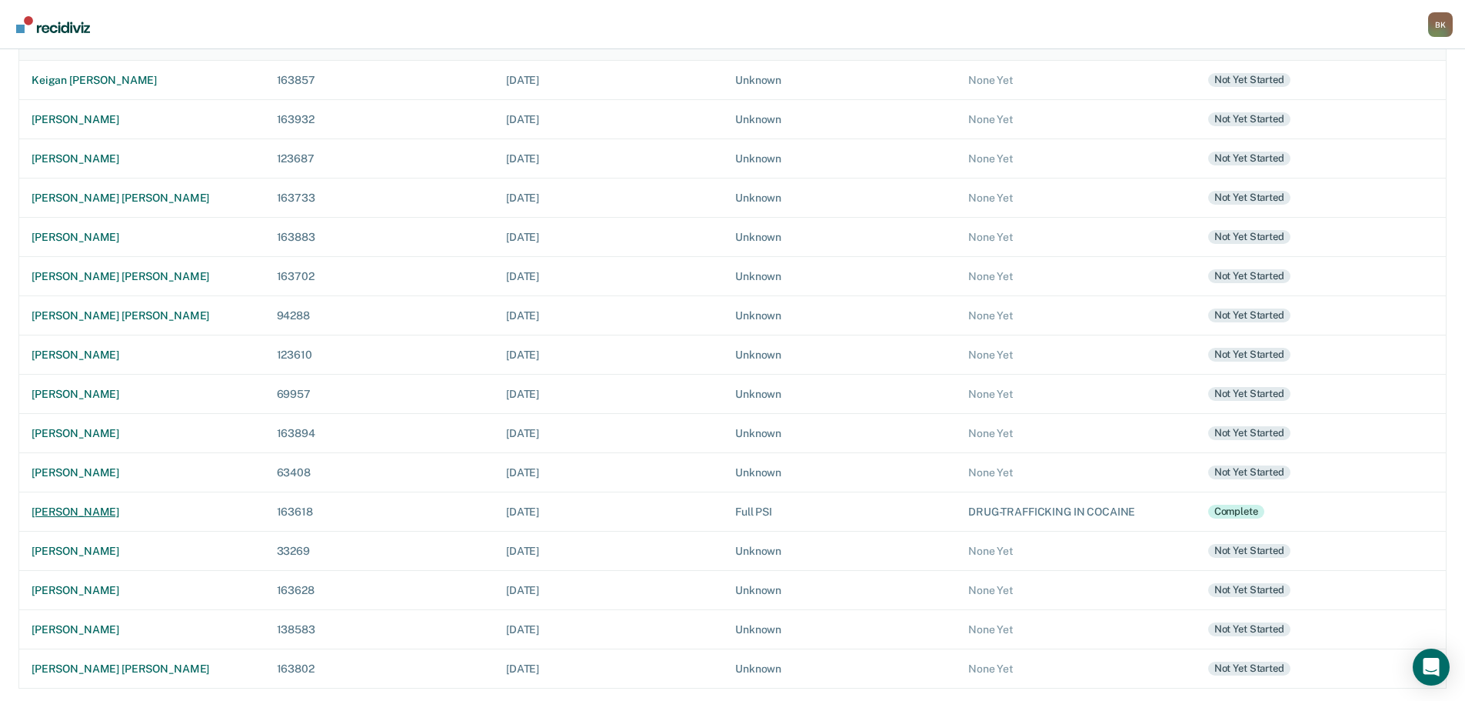
click at [101, 511] on div "[PERSON_NAME]" at bounding box center [142, 511] width 221 height 13
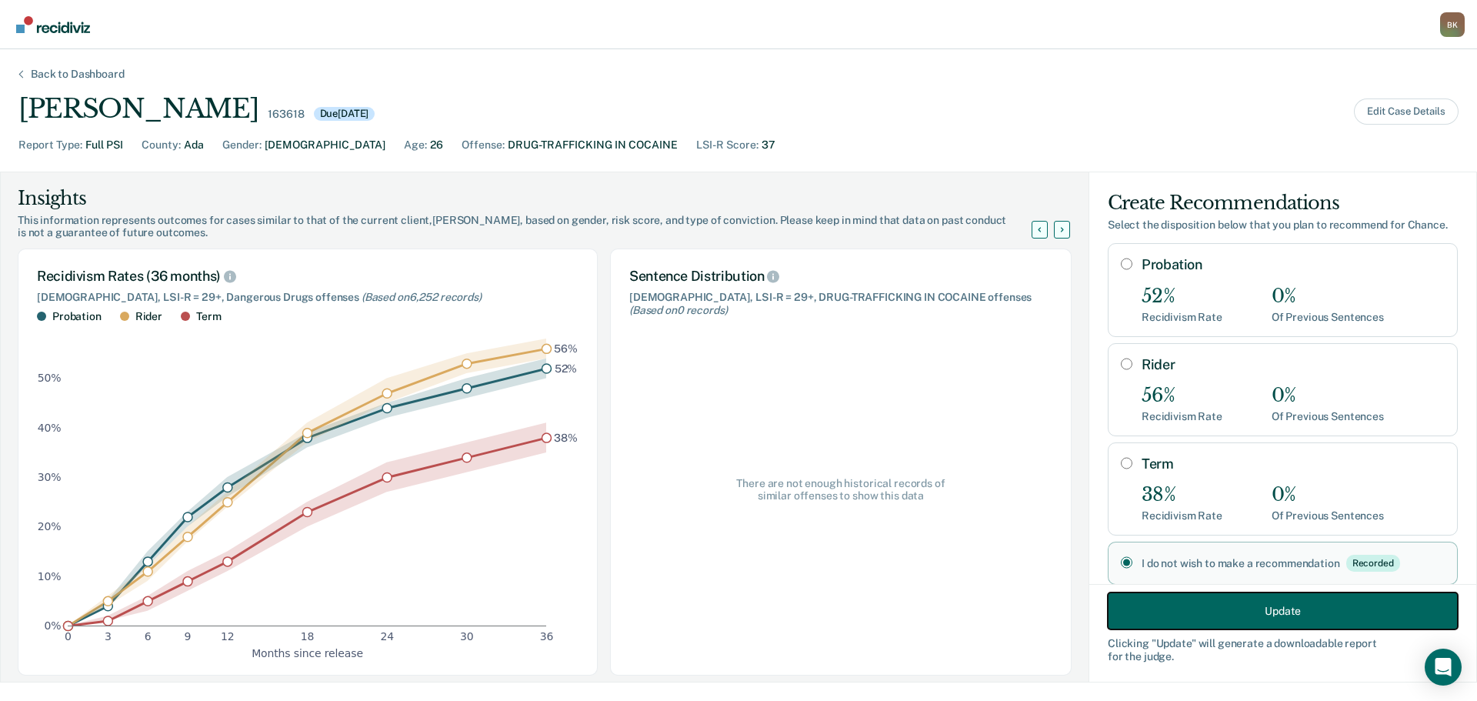
click at [1317, 606] on button "Update" at bounding box center [1282, 610] width 350 height 37
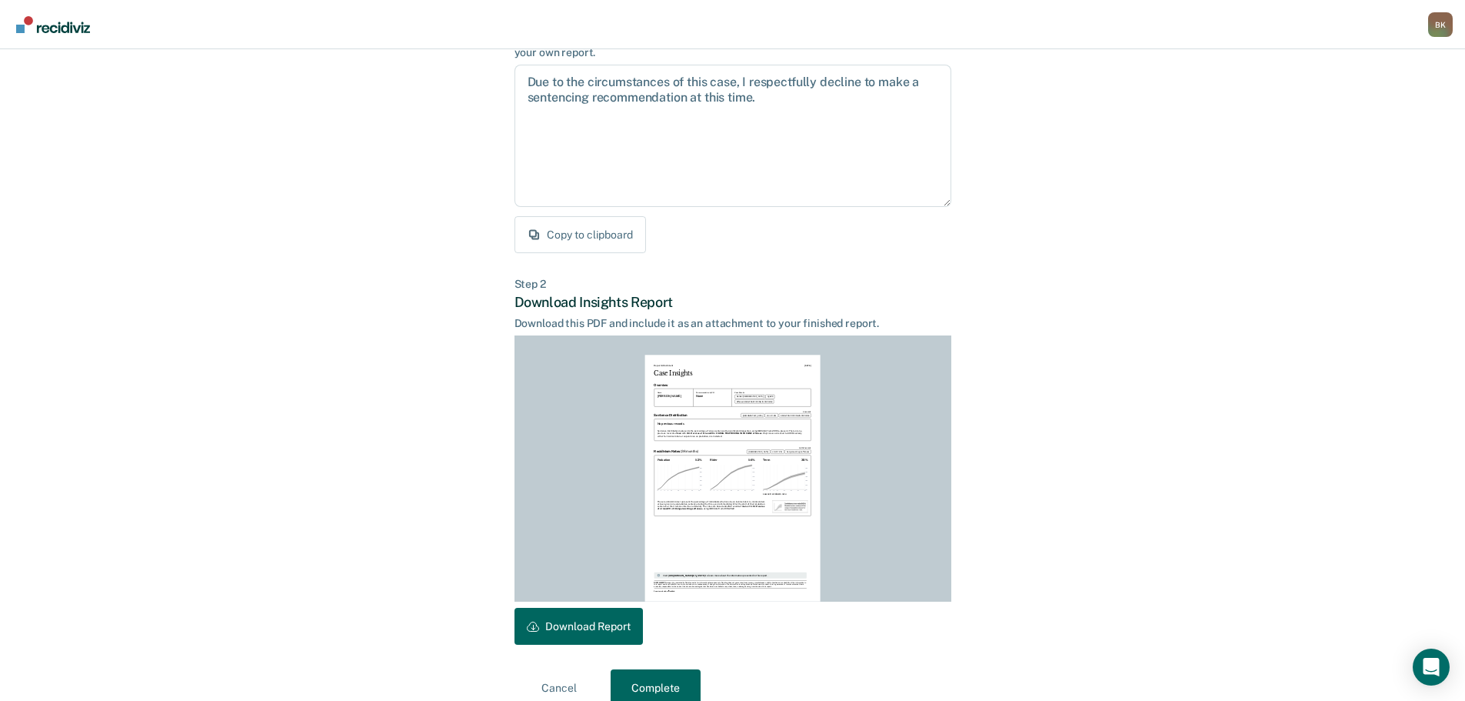
scroll to position [176, 0]
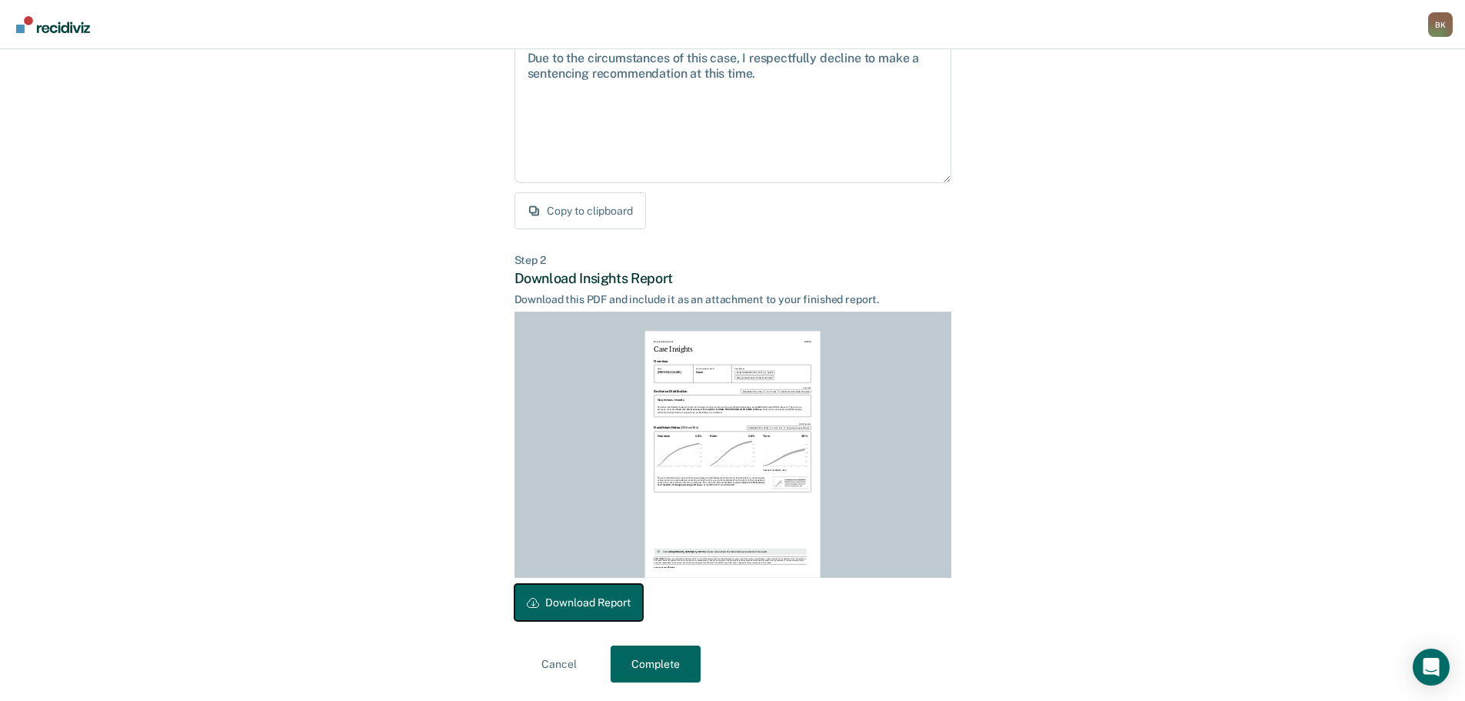
click at [587, 591] on button "Download Report" at bounding box center [578, 602] width 128 height 37
click at [663, 671] on button "Complete" at bounding box center [656, 663] width 90 height 37
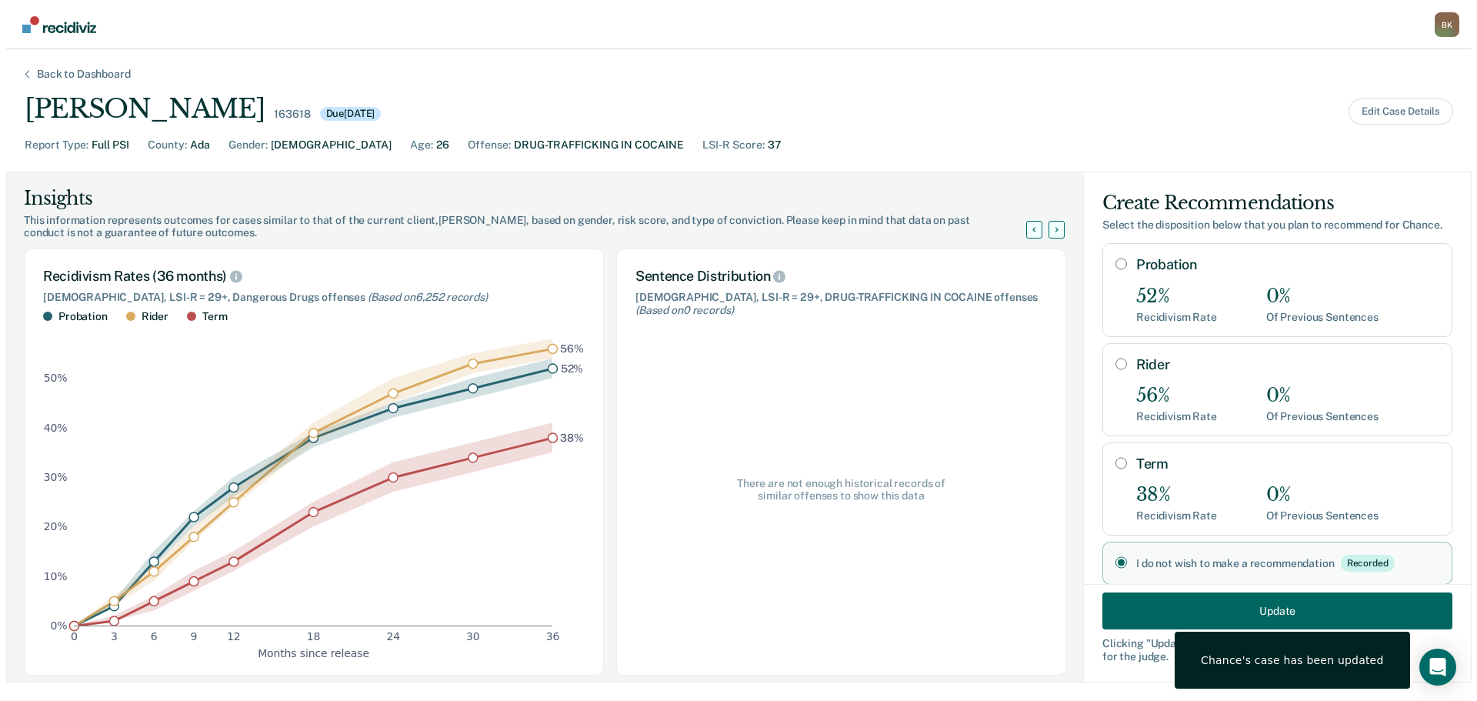
scroll to position [0, 0]
